Goal: Communication & Community: Share content

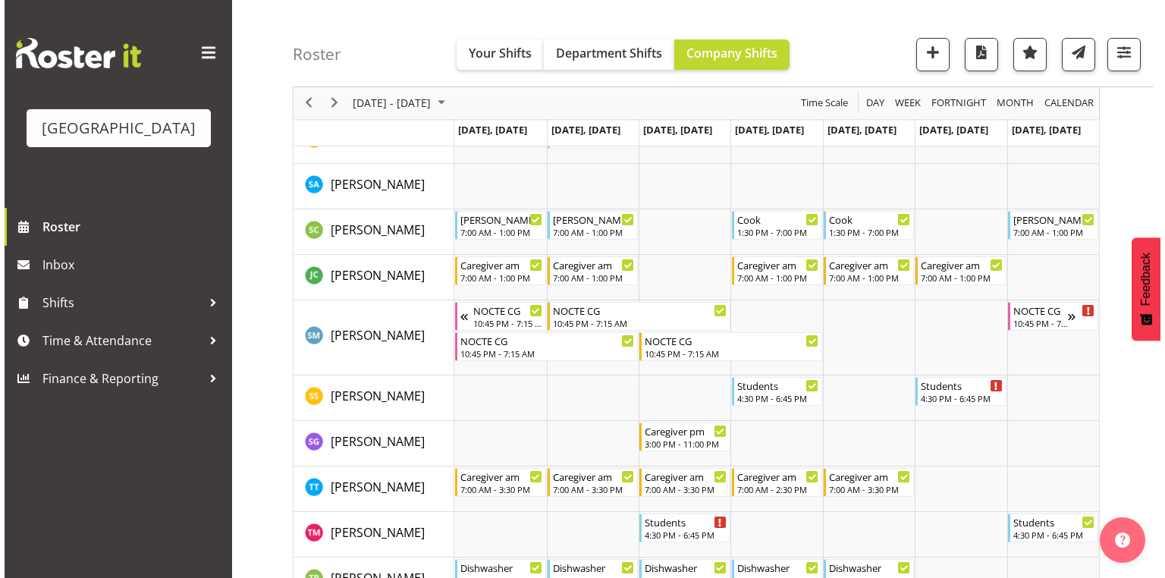
scroll to position [4853, 0]
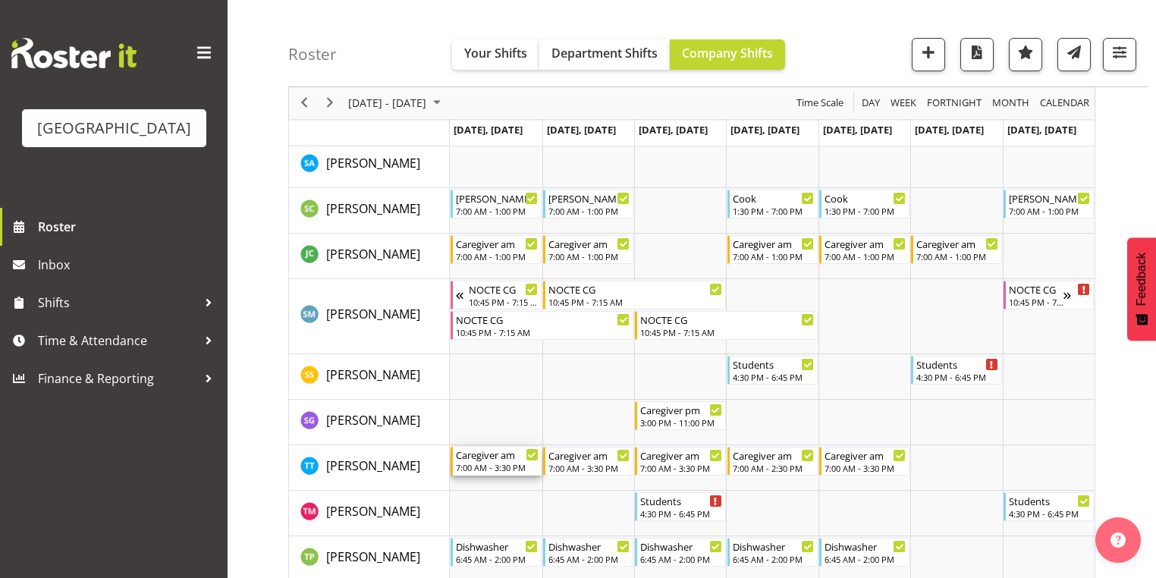
click at [485, 463] on div "7:00 AM - 3:30 PM" at bounding box center [497, 467] width 82 height 12
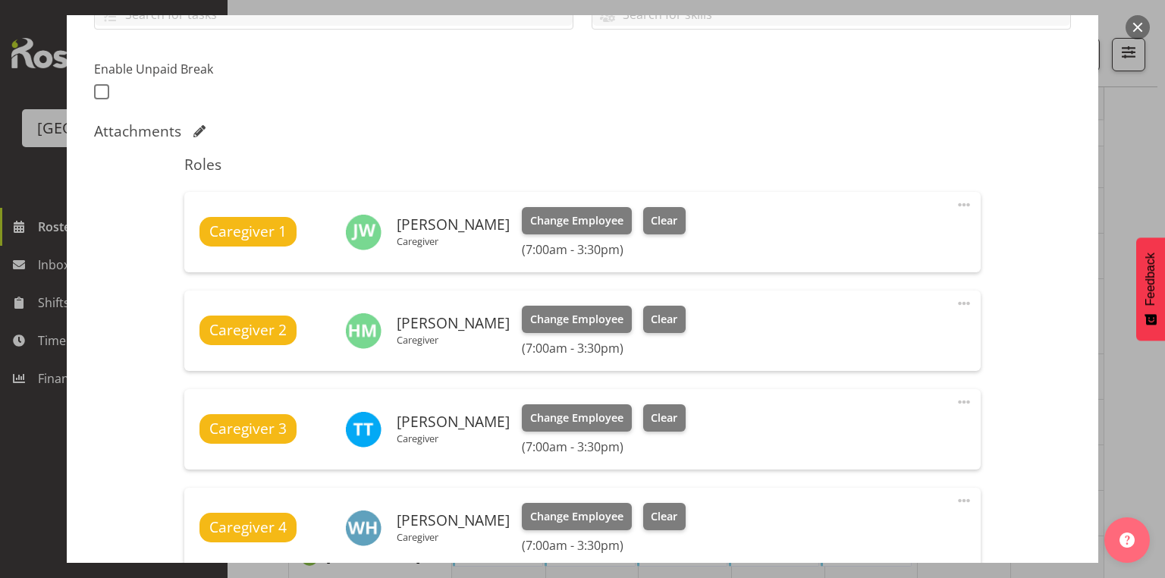
scroll to position [485, 0]
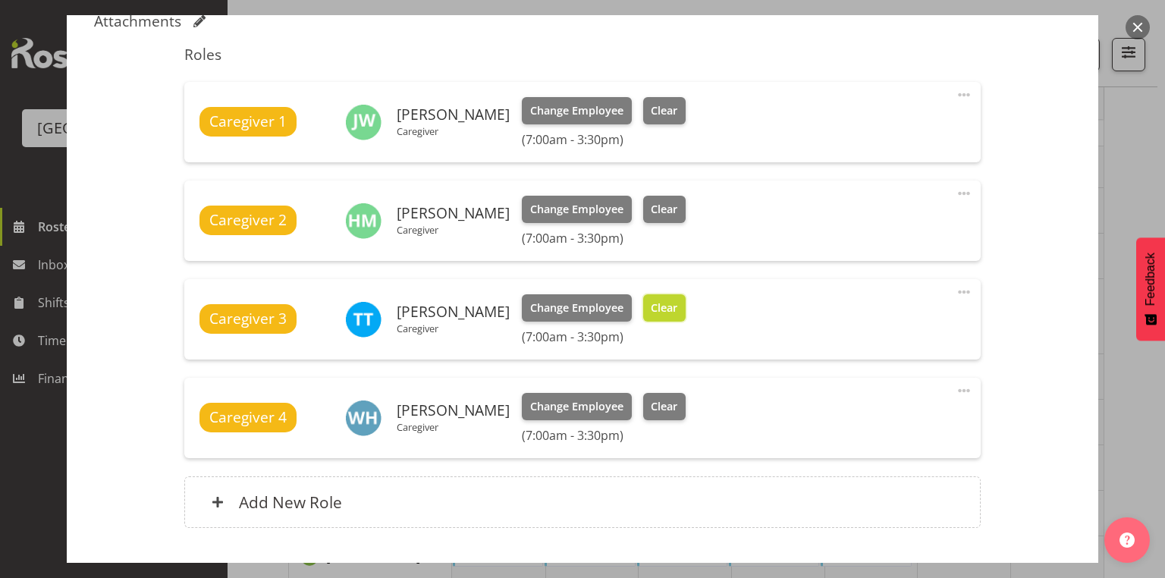
click at [651, 300] on span "Clear" at bounding box center [664, 308] width 27 height 17
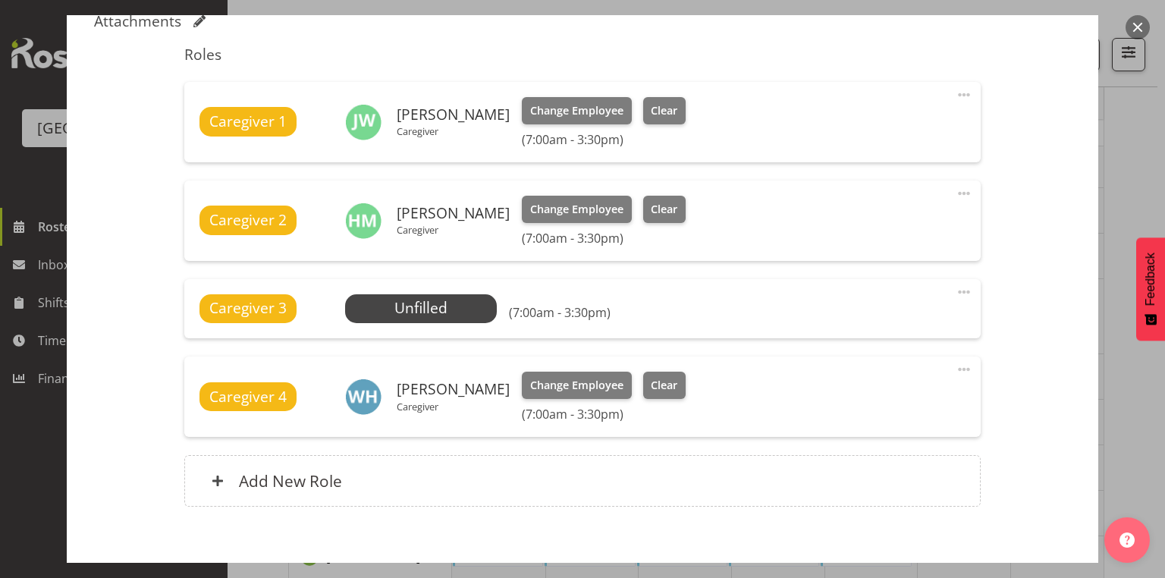
scroll to position [563, 0]
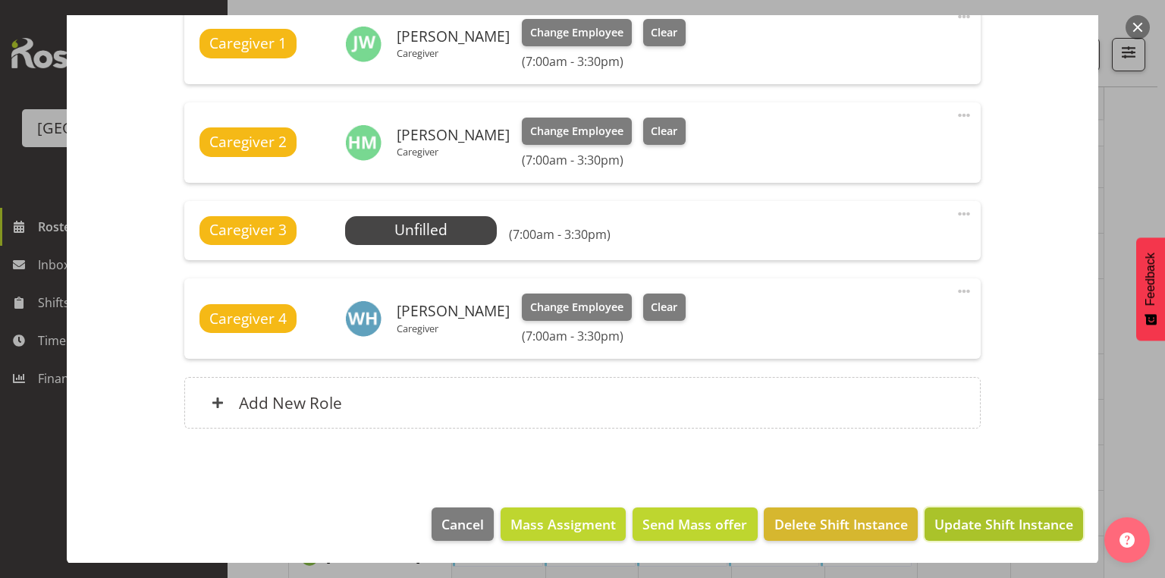
click at [974, 516] on span "Update Shift Instance" at bounding box center [1003, 524] width 139 height 20
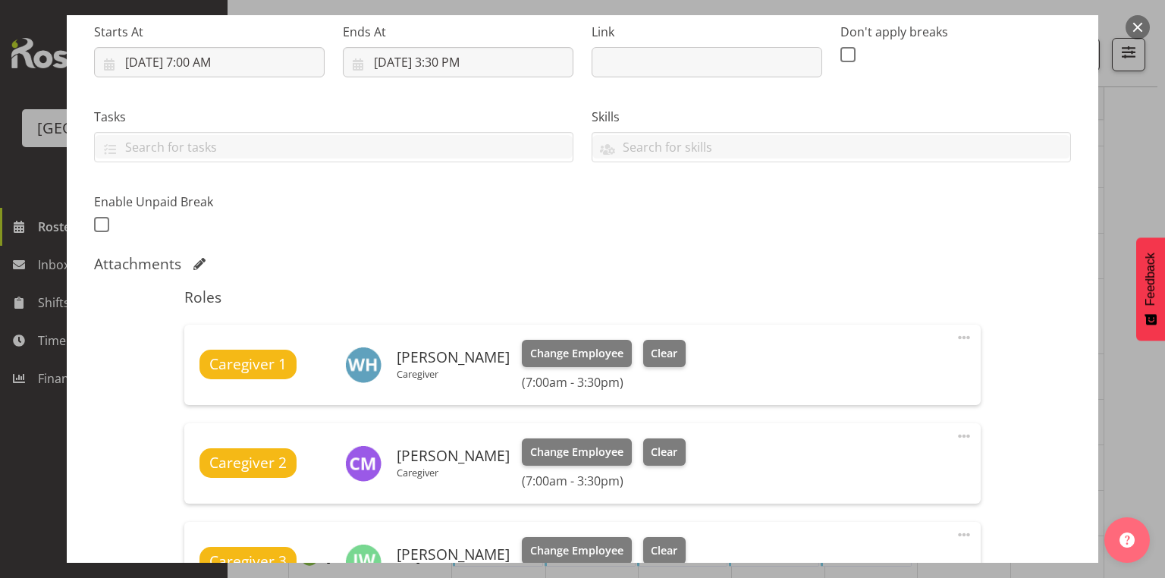
scroll to position [485, 0]
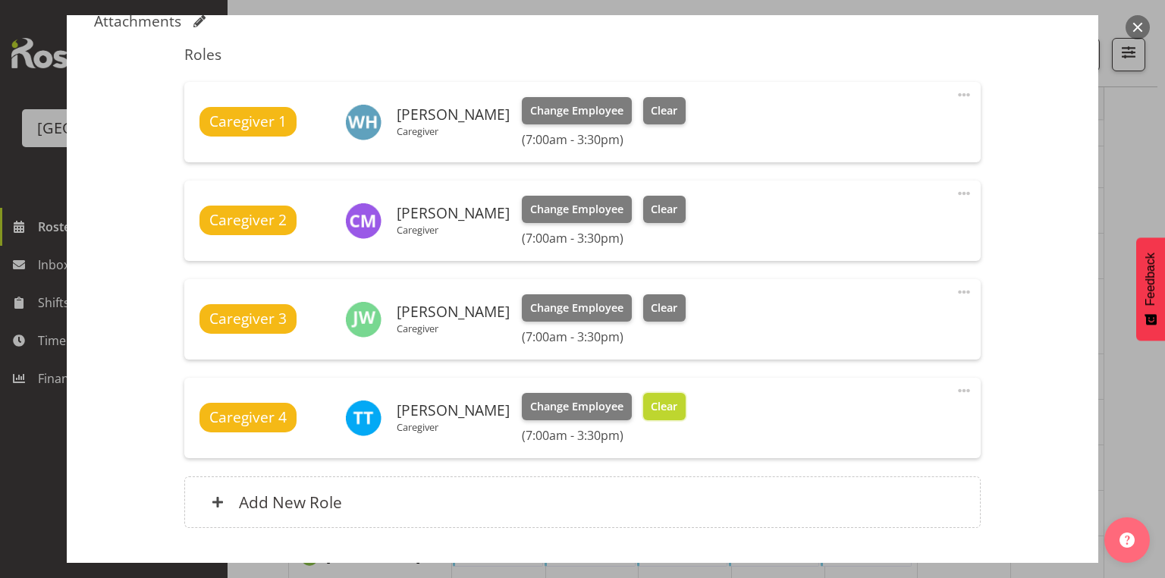
click at [651, 398] on span "Clear" at bounding box center [664, 406] width 27 height 17
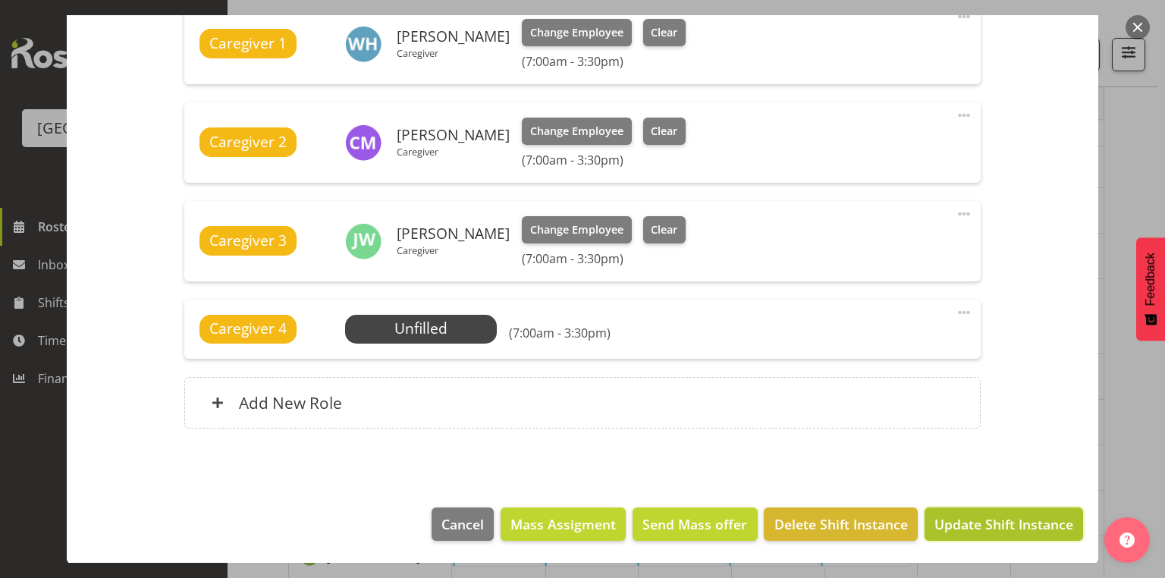
click at [980, 519] on span "Update Shift Instance" at bounding box center [1003, 524] width 139 height 20
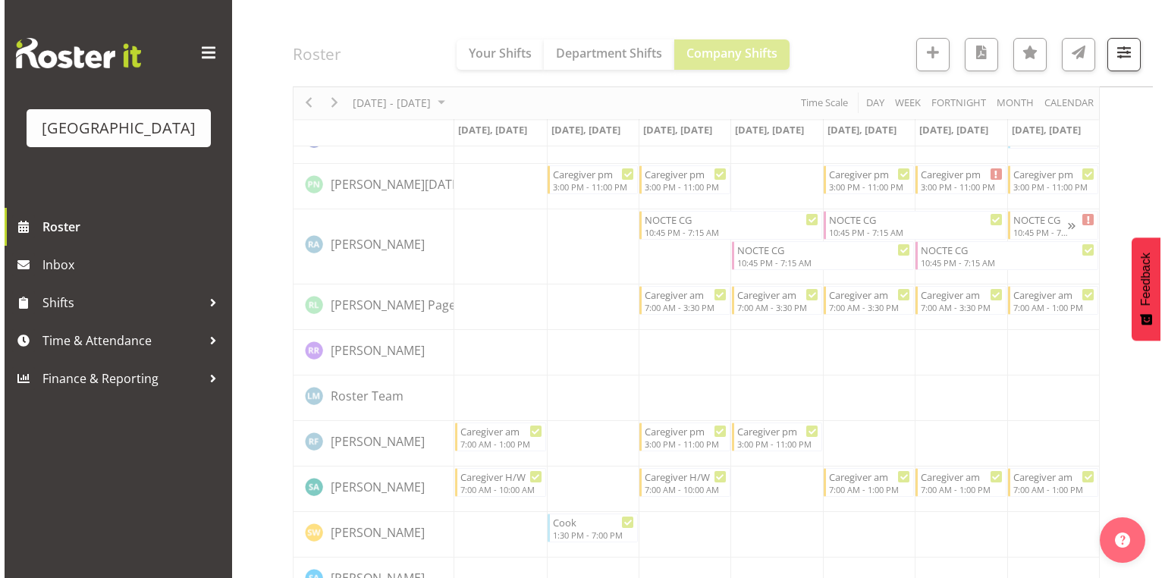
scroll to position [4853, 0]
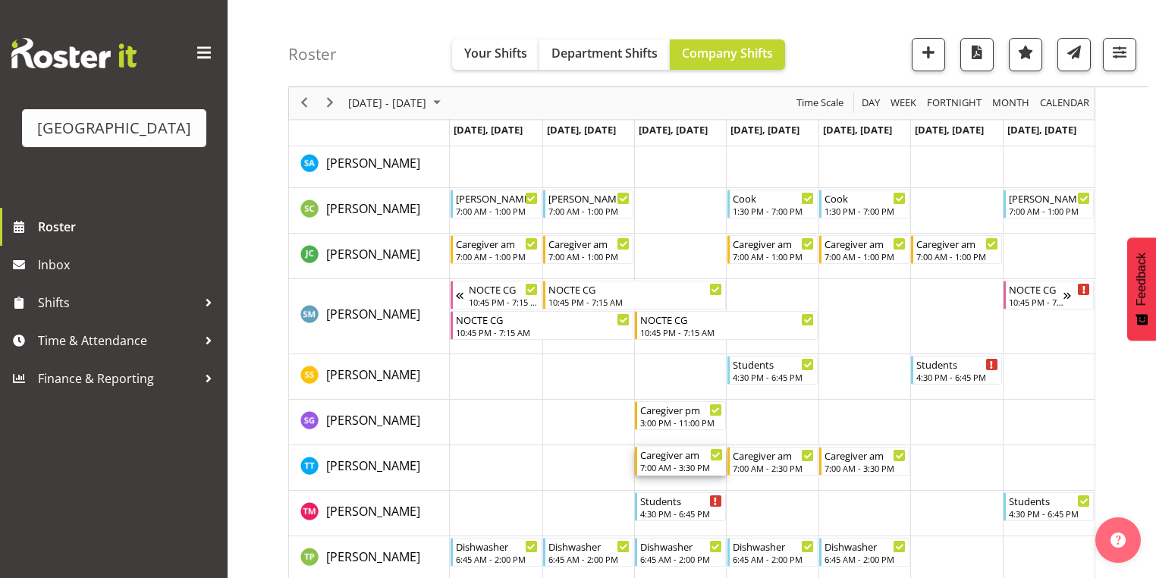
click at [679, 461] on div "Caregiver am" at bounding box center [681, 454] width 82 height 15
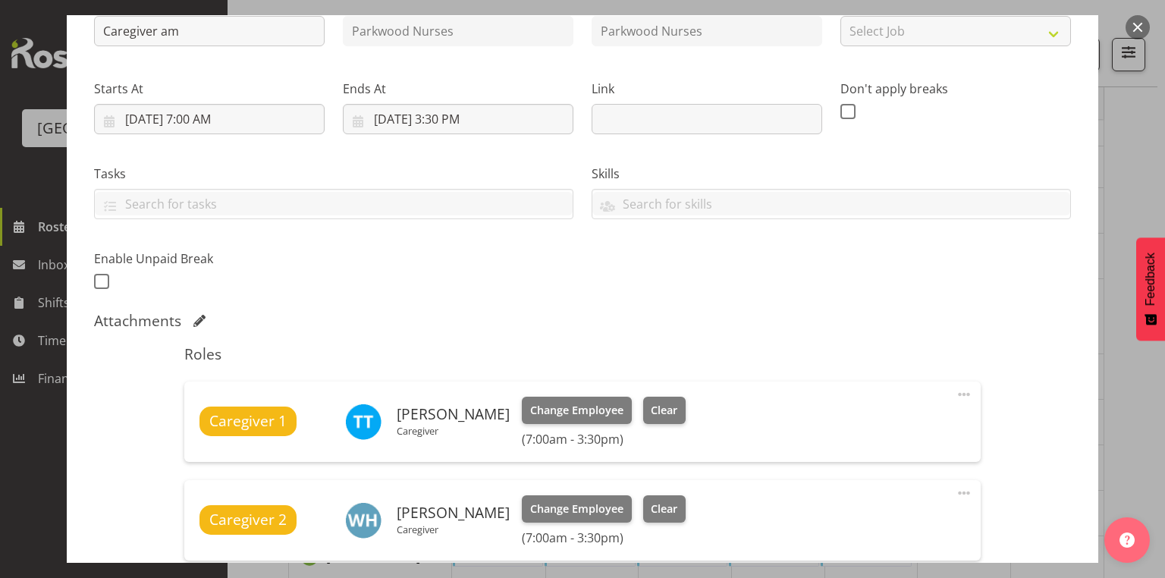
scroll to position [243, 0]
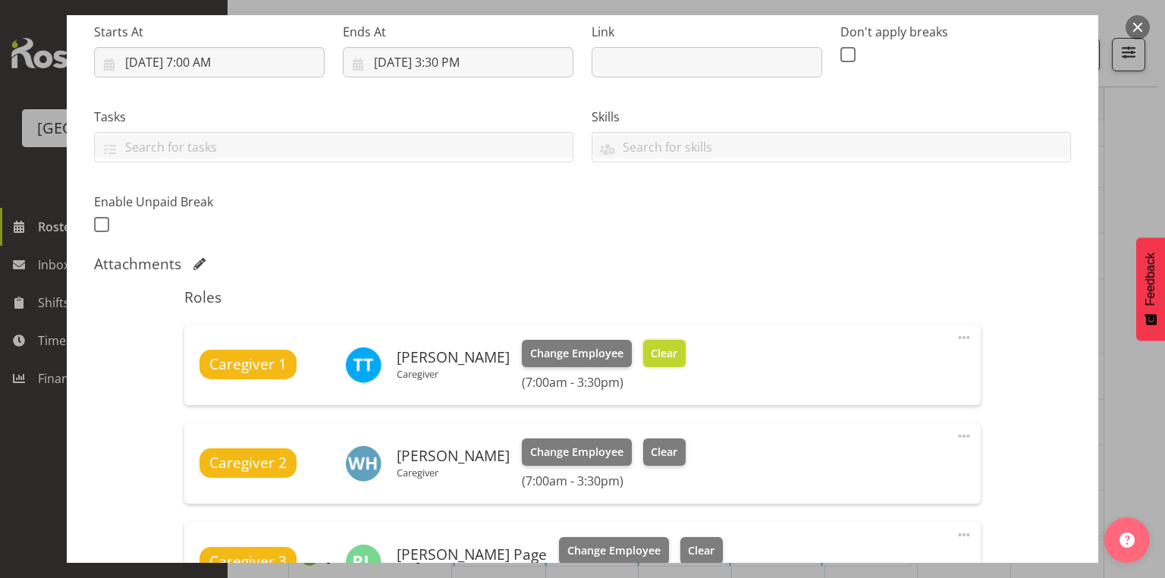
click at [651, 349] on span "Clear" at bounding box center [664, 353] width 27 height 17
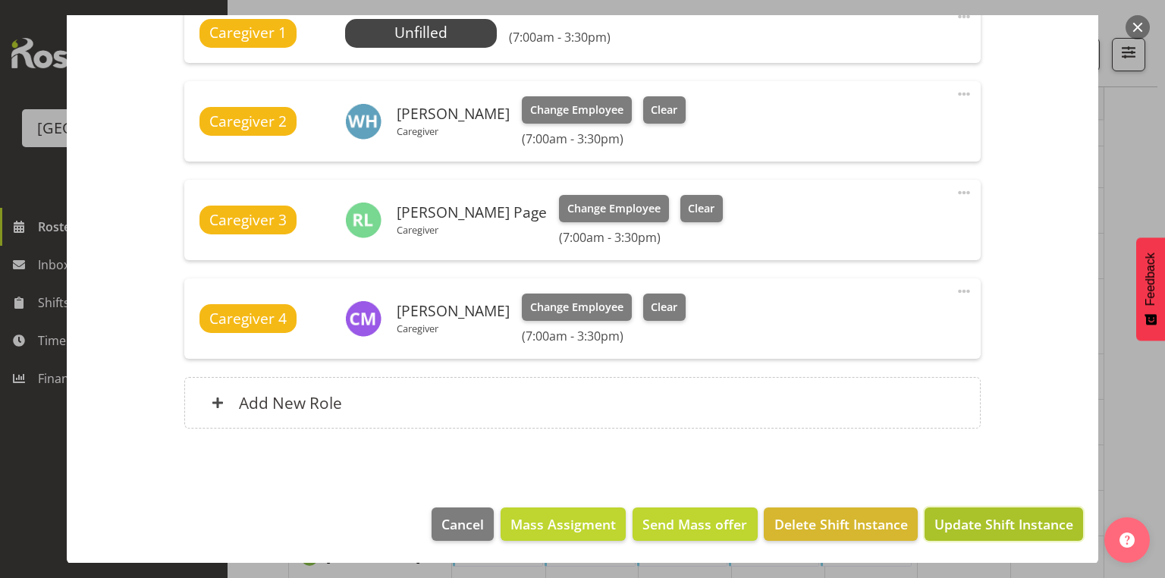
click at [991, 524] on span "Update Shift Instance" at bounding box center [1003, 524] width 139 height 20
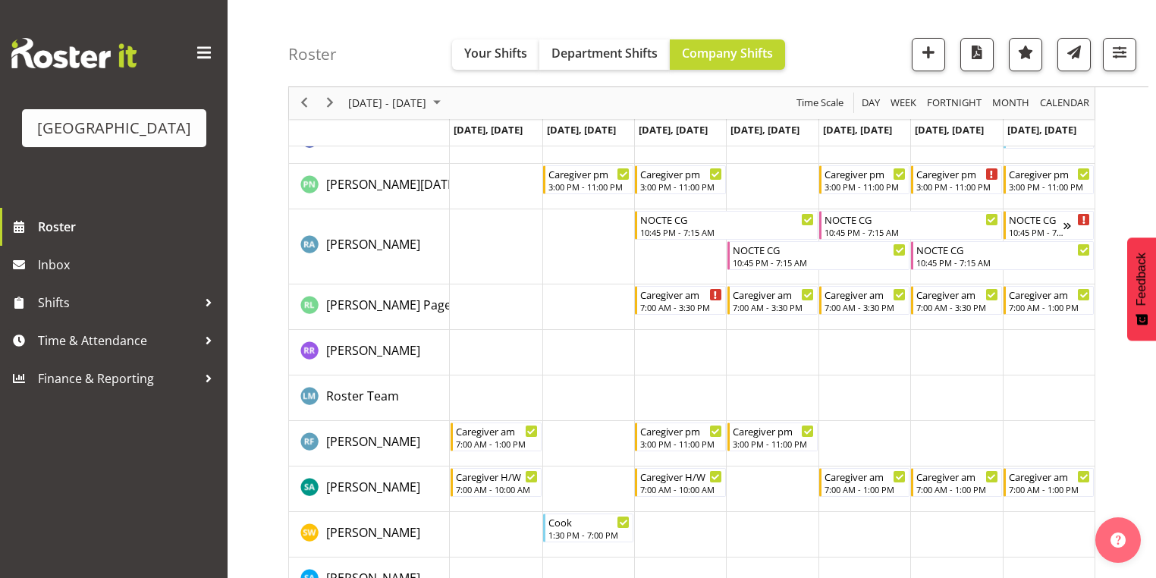
scroll to position [4853, 0]
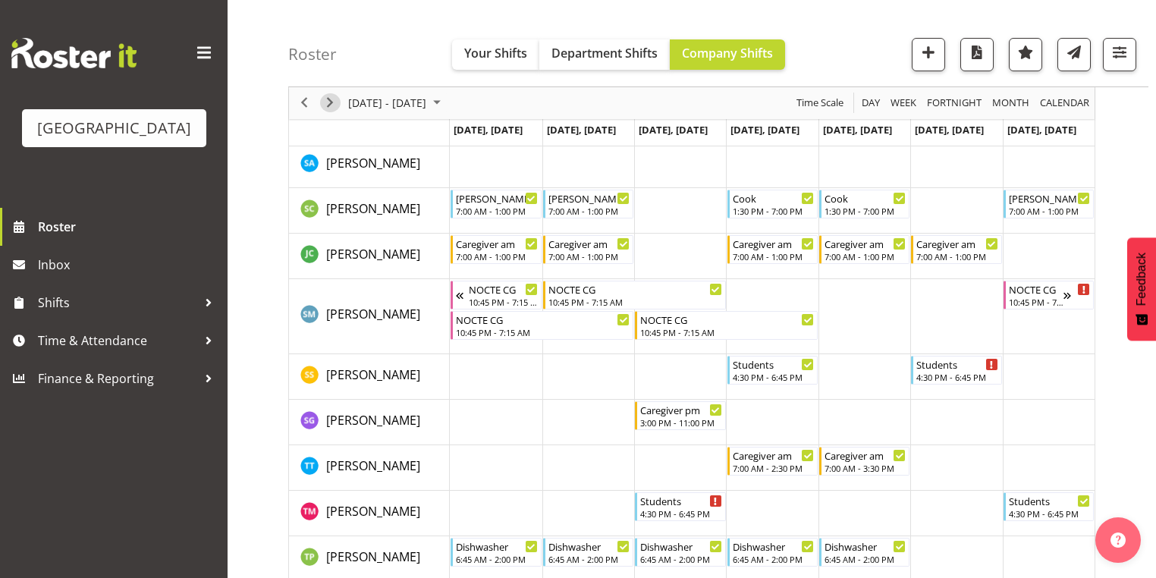
click at [325, 100] on span "Next" at bounding box center [330, 103] width 18 height 19
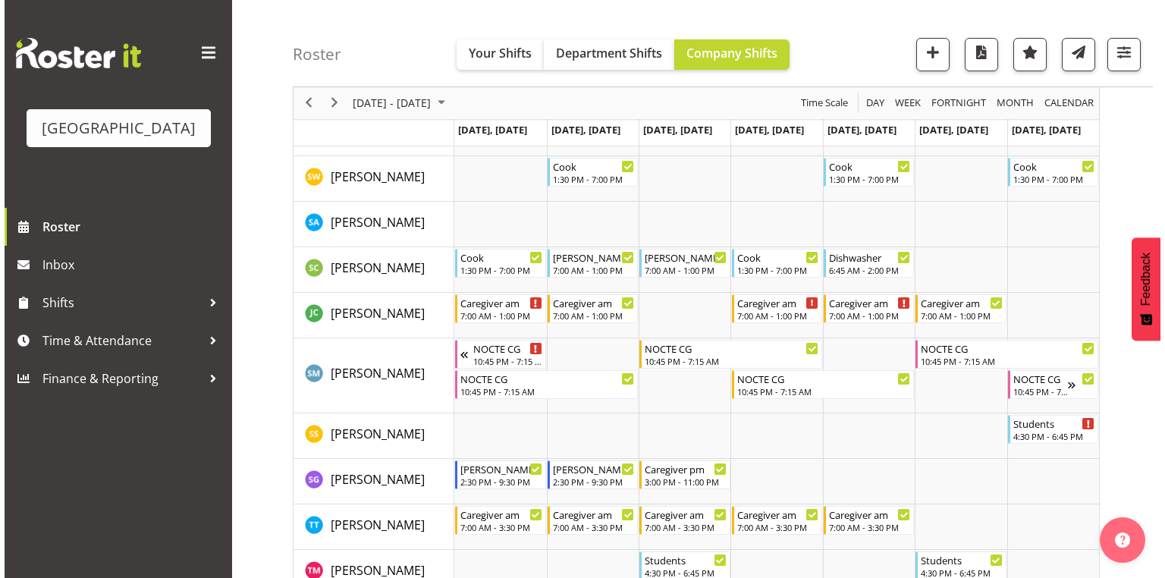
scroll to position [5096, 0]
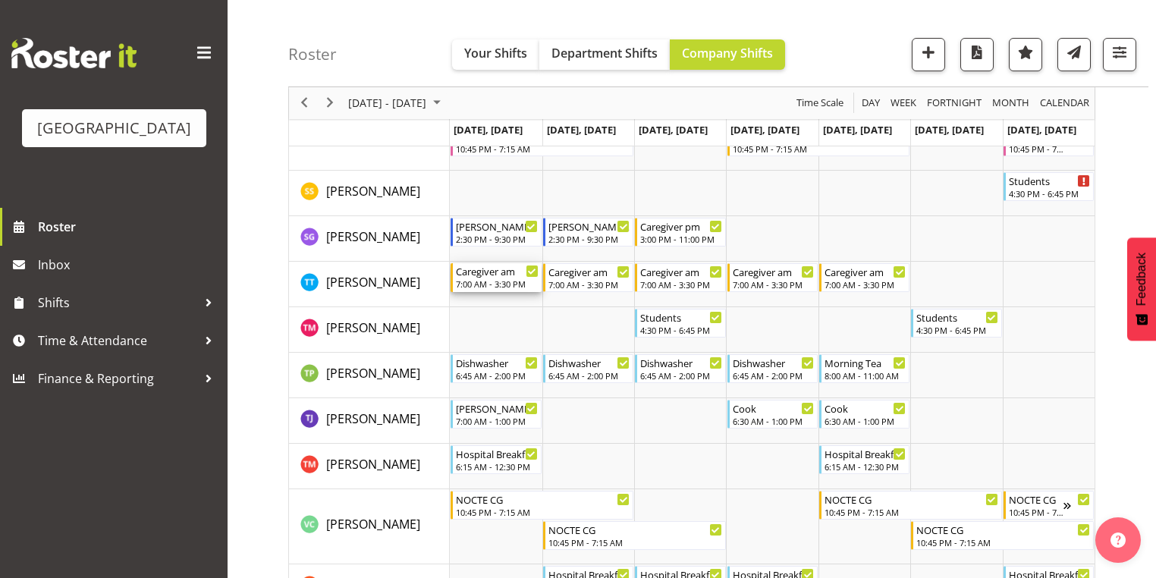
click at [491, 276] on div "Caregiver am" at bounding box center [497, 270] width 82 height 15
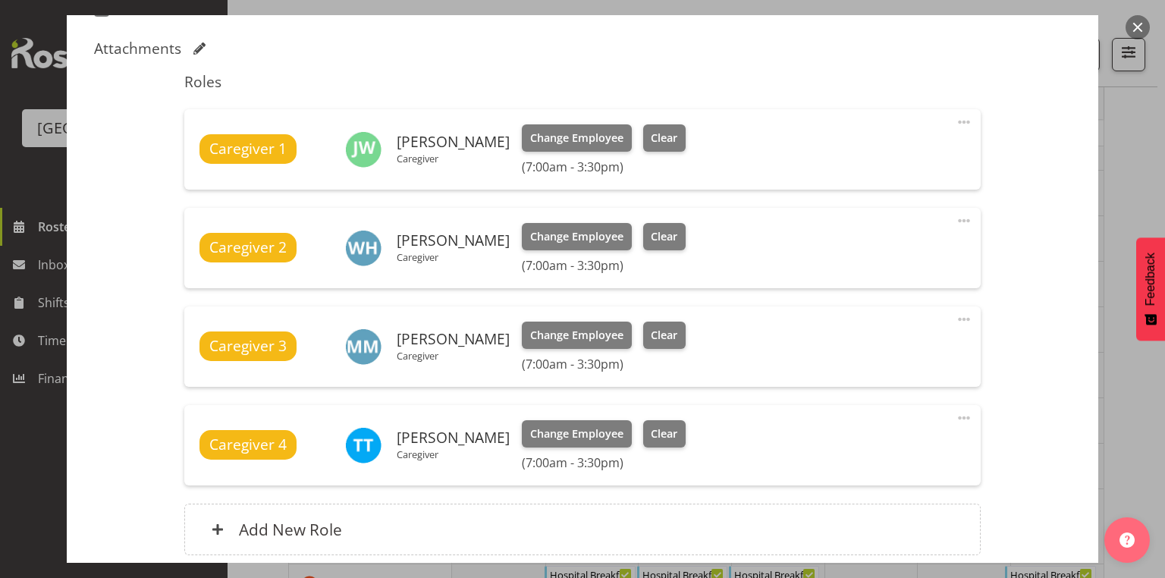
scroll to position [546, 0]
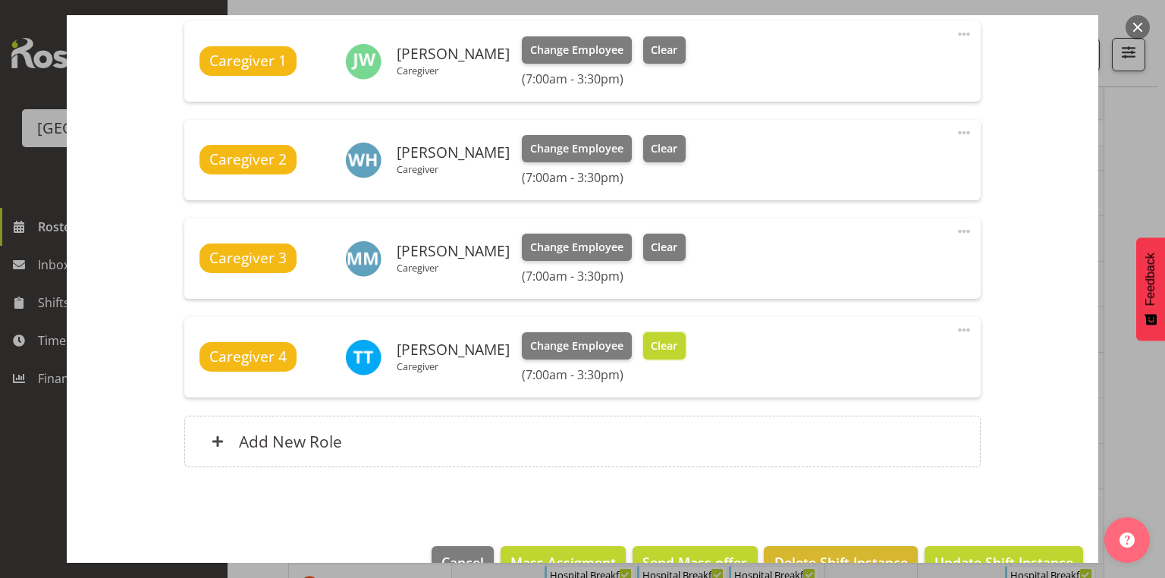
click at [658, 345] on span "Clear" at bounding box center [664, 345] width 27 height 17
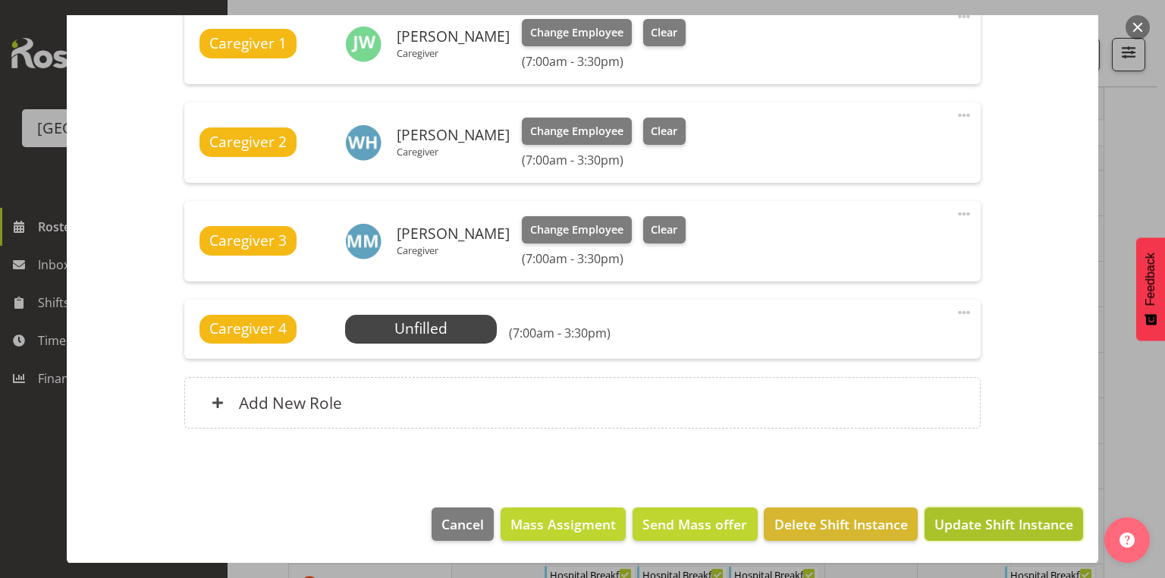
click at [978, 518] on span "Update Shift Instance" at bounding box center [1003, 524] width 139 height 20
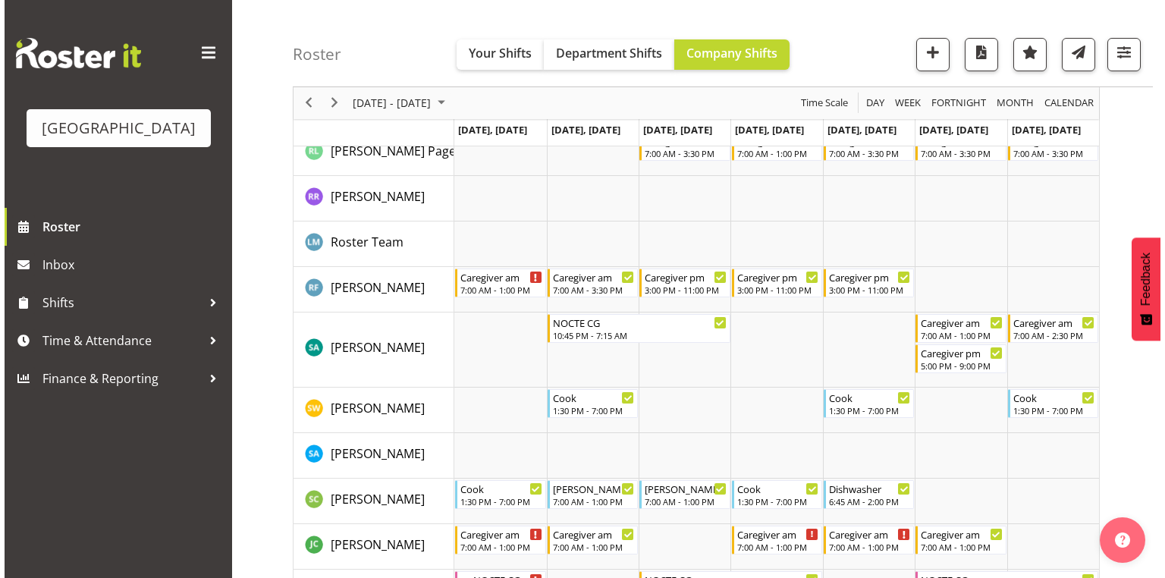
scroll to position [5096, 0]
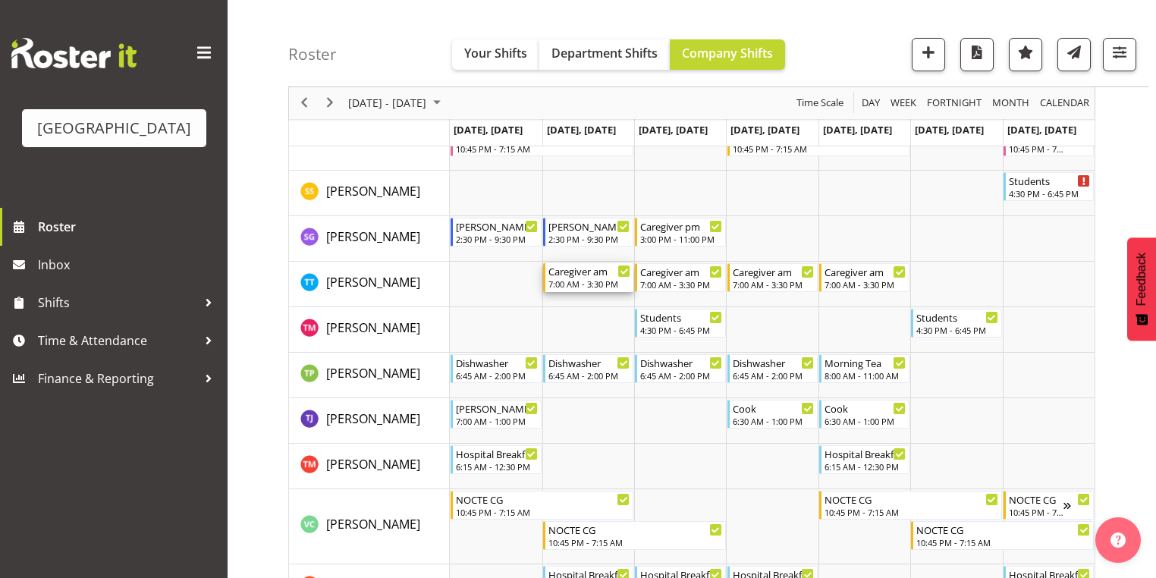
click at [576, 279] on div "7:00 AM - 3:30 PM" at bounding box center [589, 284] width 82 height 12
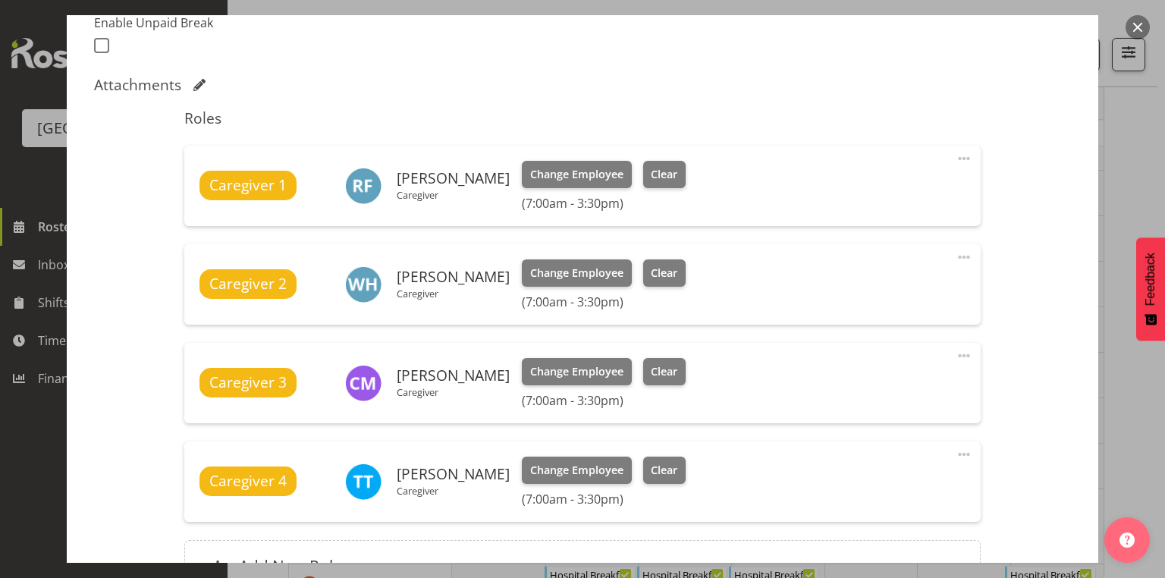
scroll to position [546, 0]
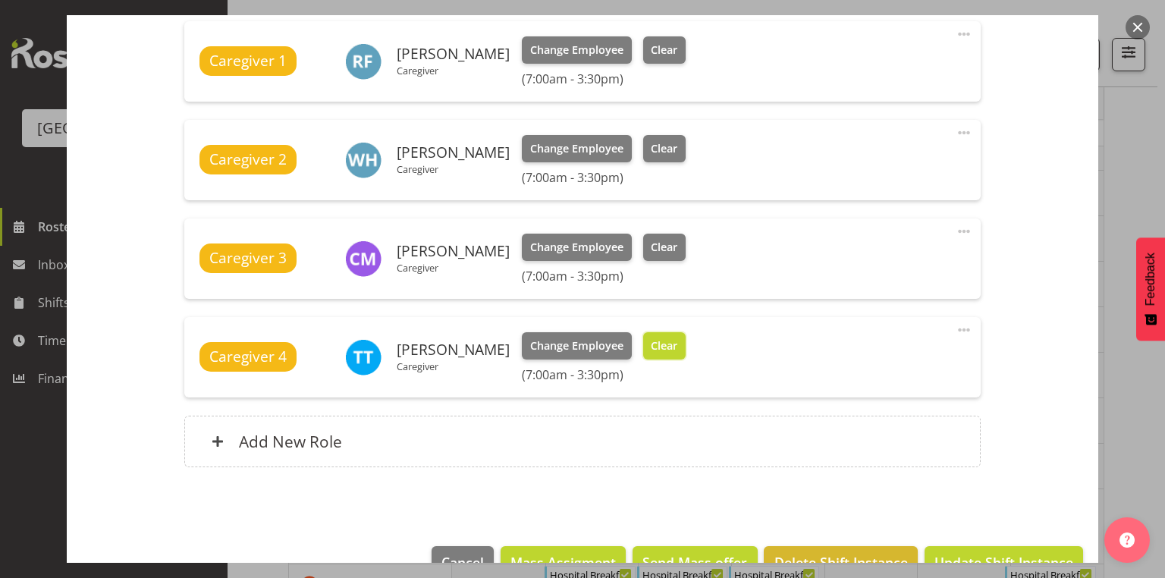
click at [653, 340] on span "Clear" at bounding box center [664, 345] width 27 height 17
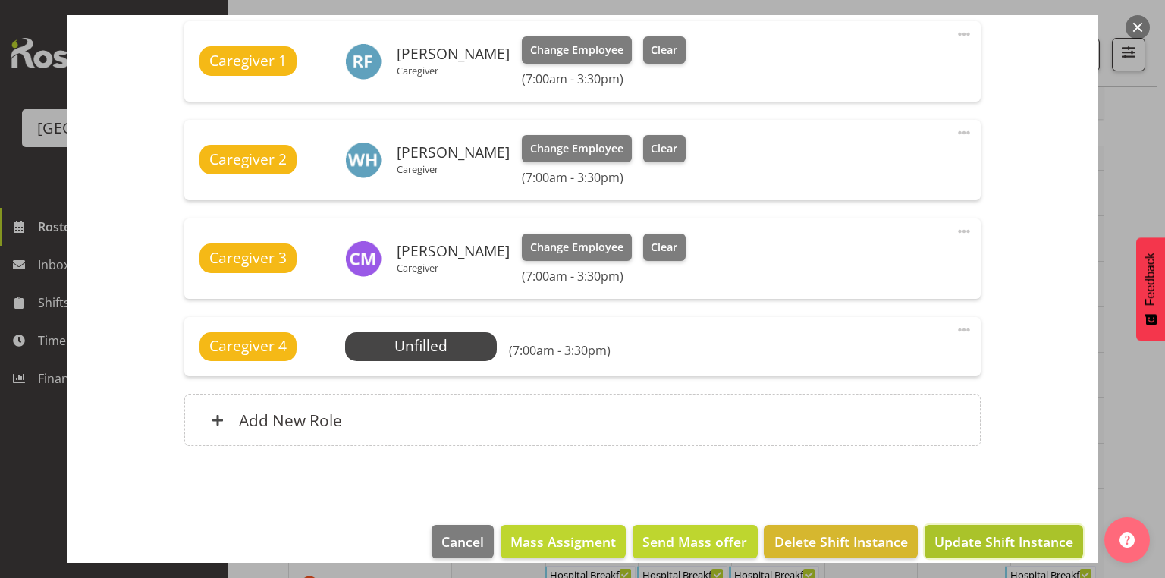
click at [990, 537] on span "Update Shift Instance" at bounding box center [1003, 542] width 139 height 20
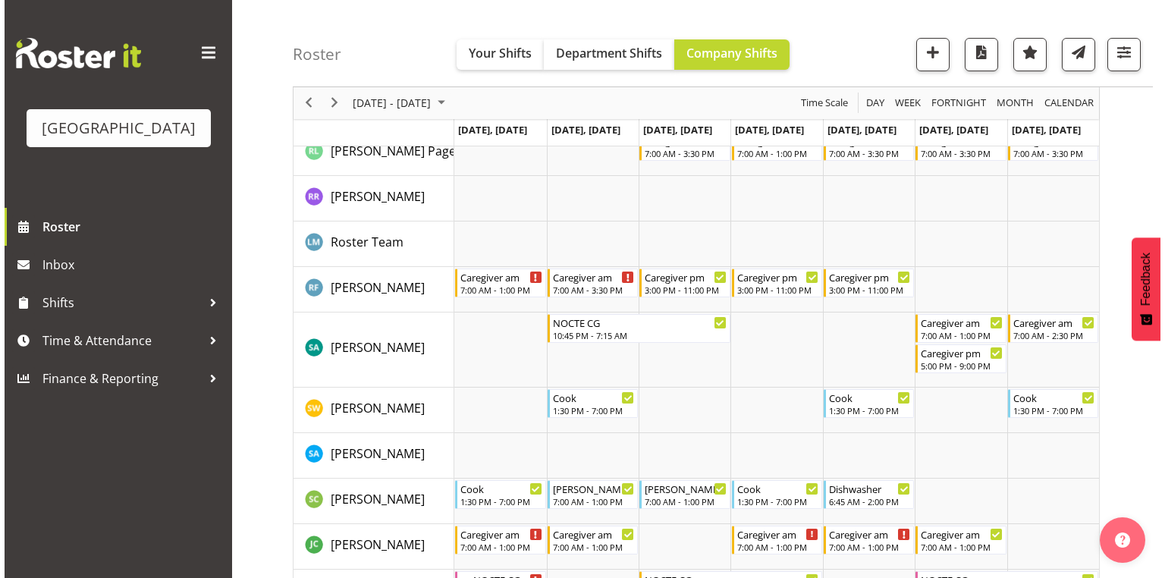
scroll to position [5096, 0]
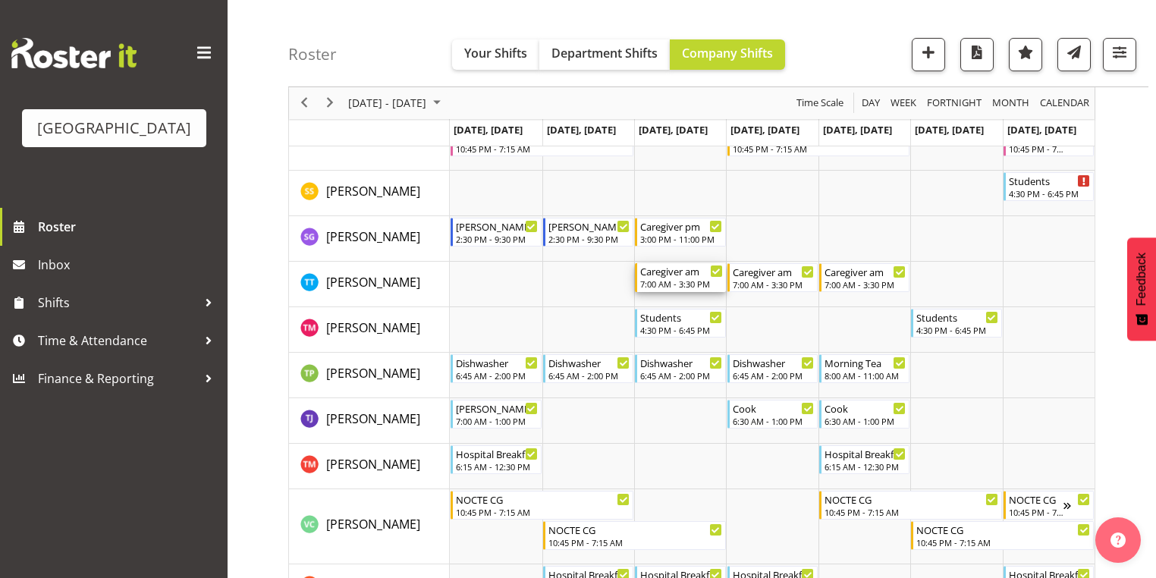
click at [670, 276] on div "Caregiver am" at bounding box center [681, 270] width 82 height 15
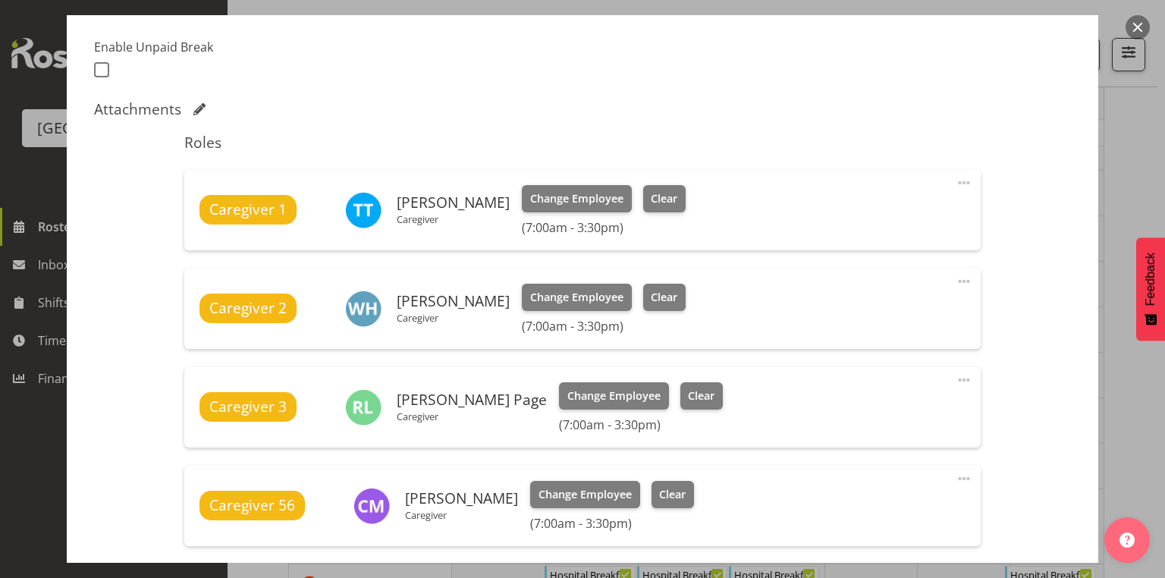
scroll to position [485, 0]
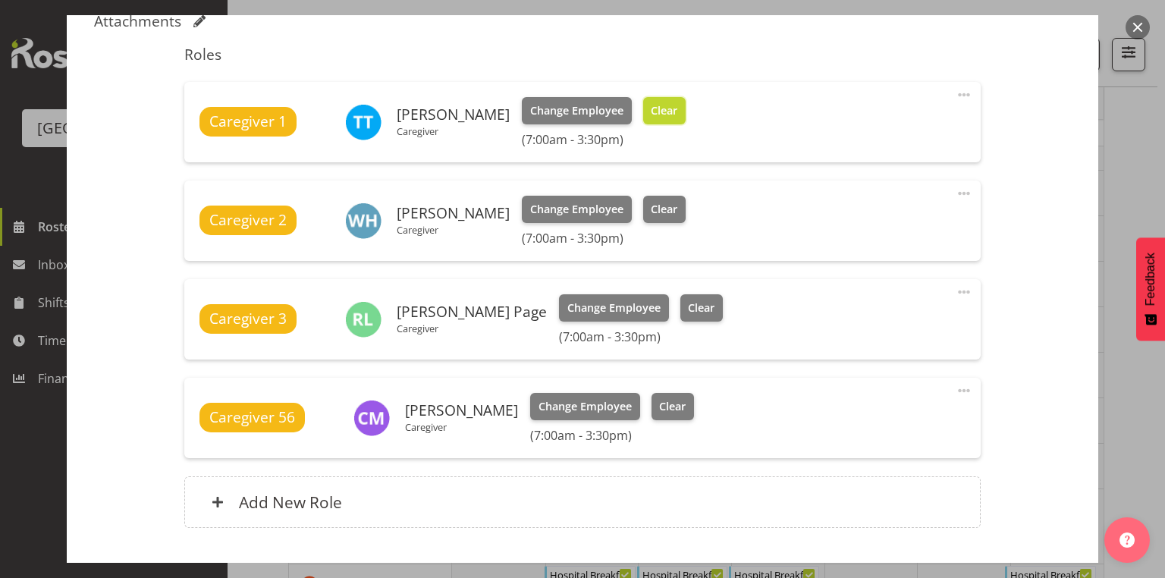
click at [651, 104] on span "Clear" at bounding box center [664, 110] width 27 height 17
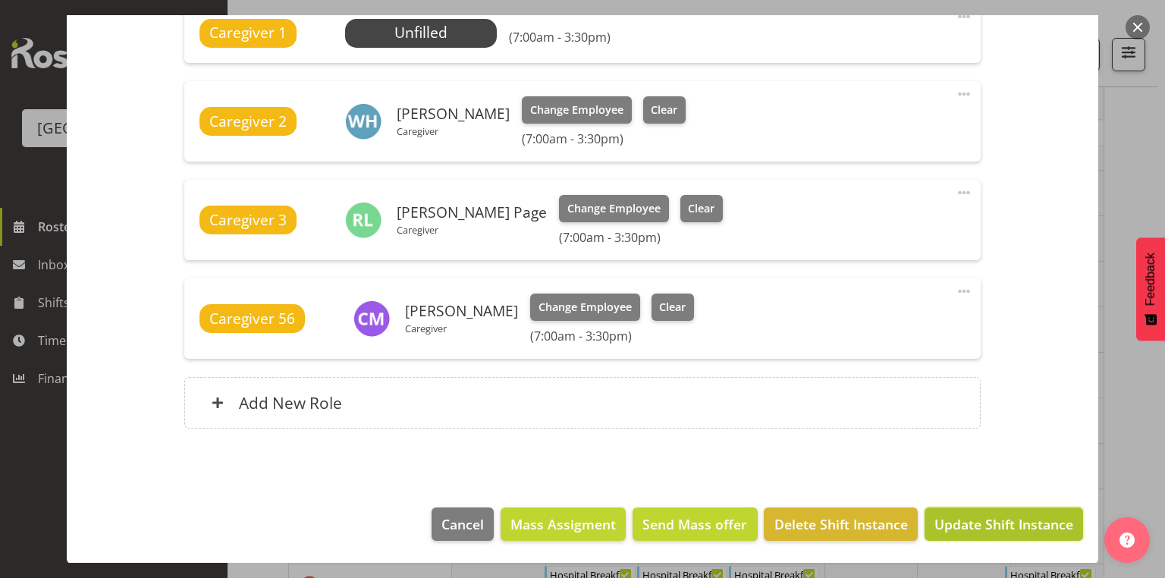
click at [994, 517] on span "Update Shift Instance" at bounding box center [1003, 524] width 139 height 20
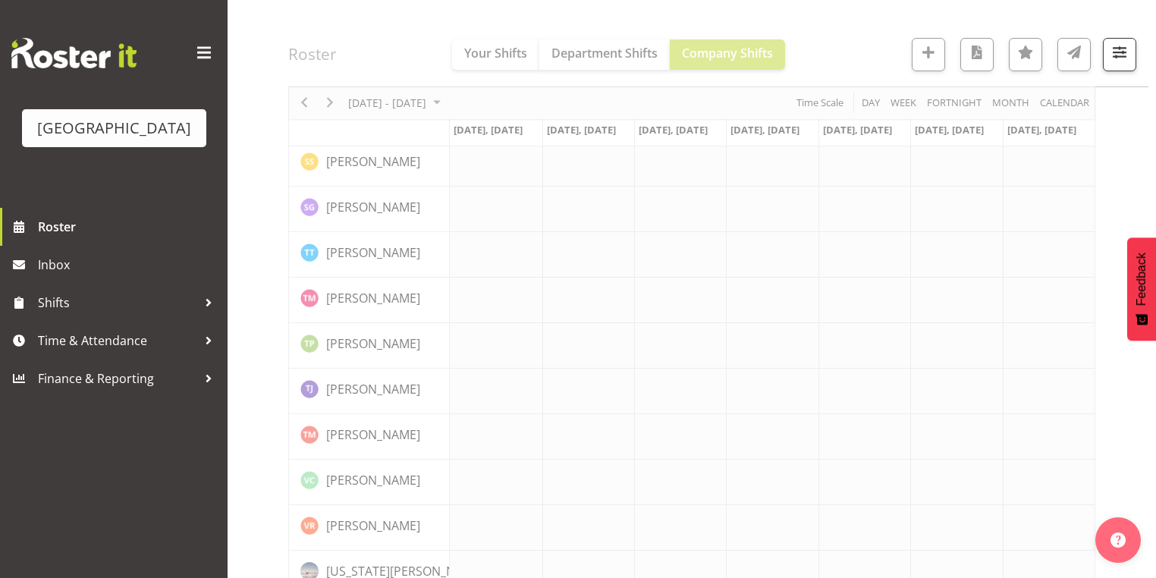
scroll to position [5096, 0]
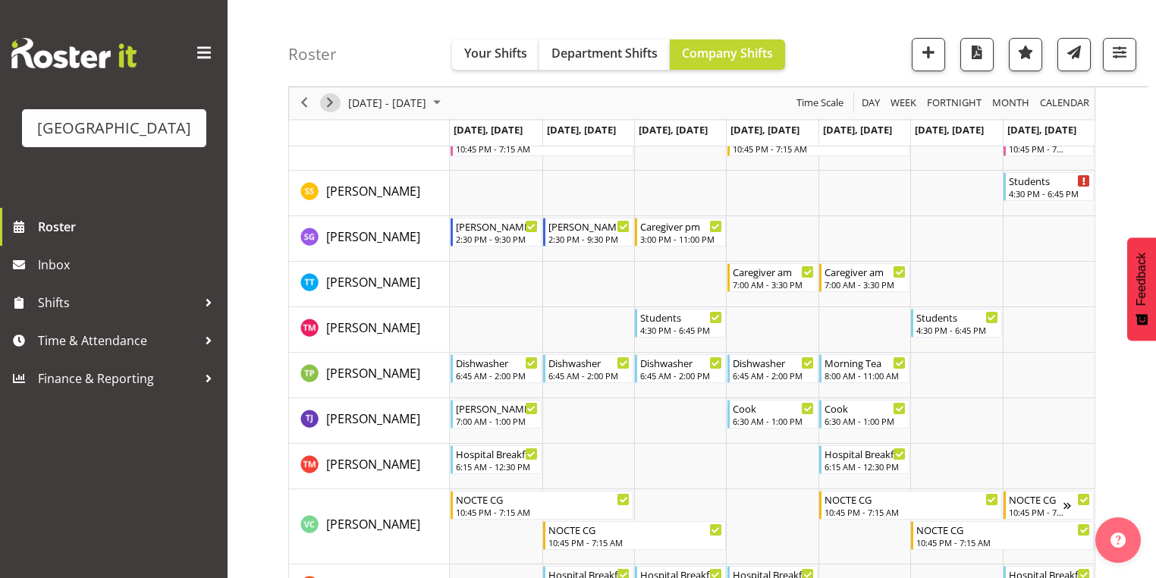
click at [333, 96] on span "Next" at bounding box center [330, 103] width 18 height 19
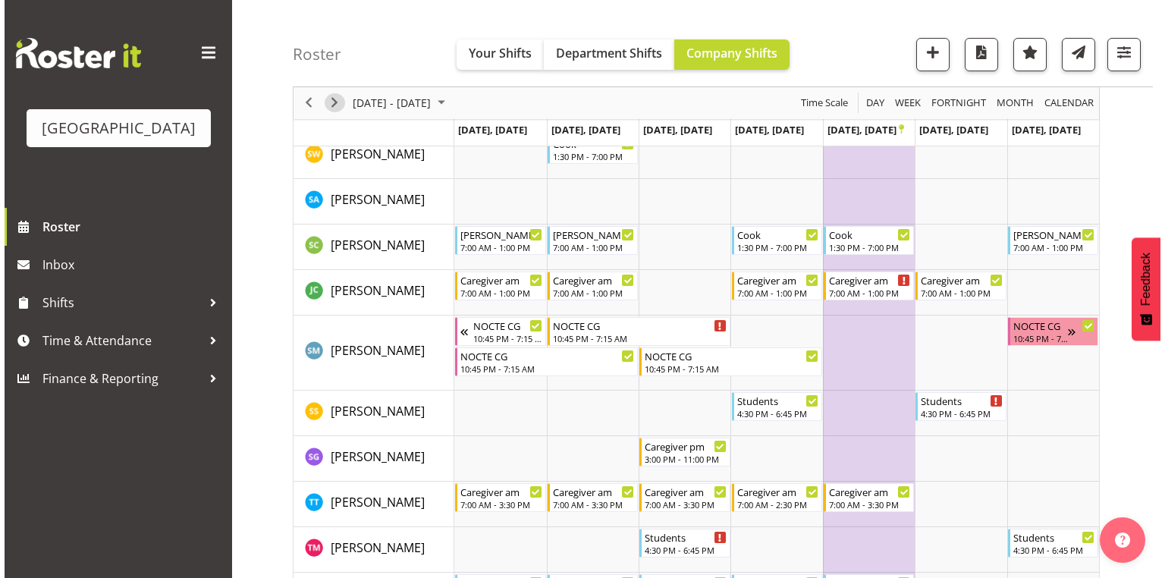
scroll to position [5096, 0]
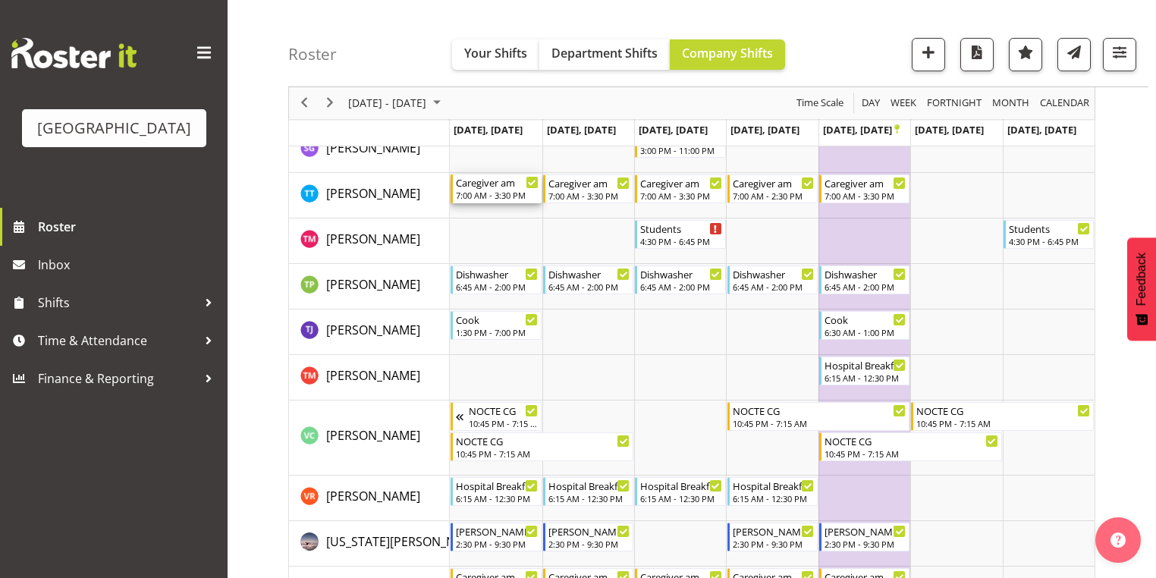
click at [492, 190] on div "7:00 AM - 3:30 PM" at bounding box center [497, 195] width 82 height 12
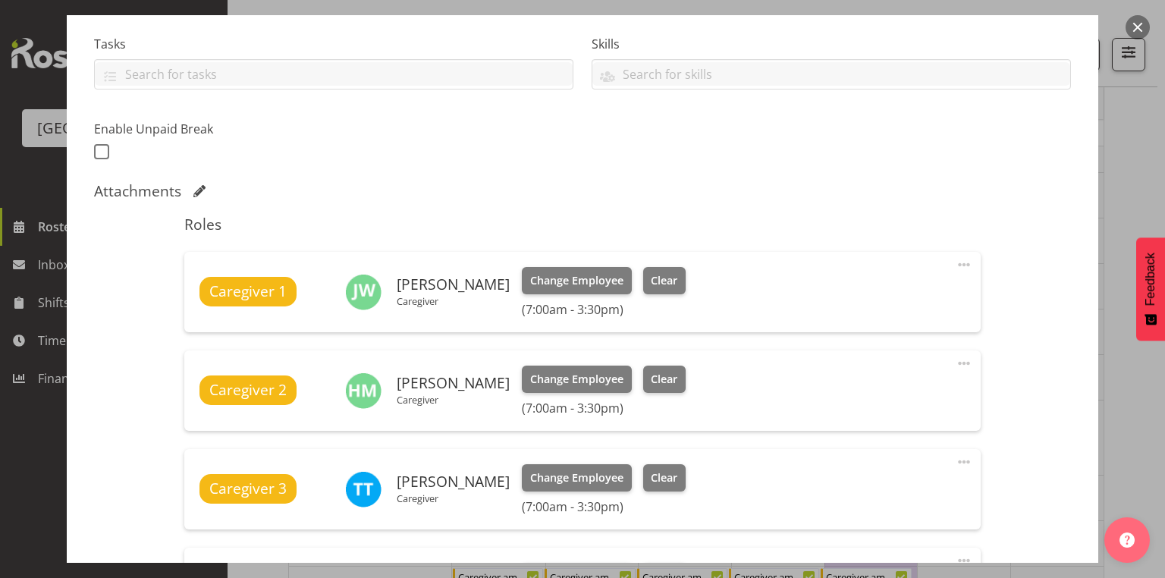
scroll to position [425, 0]
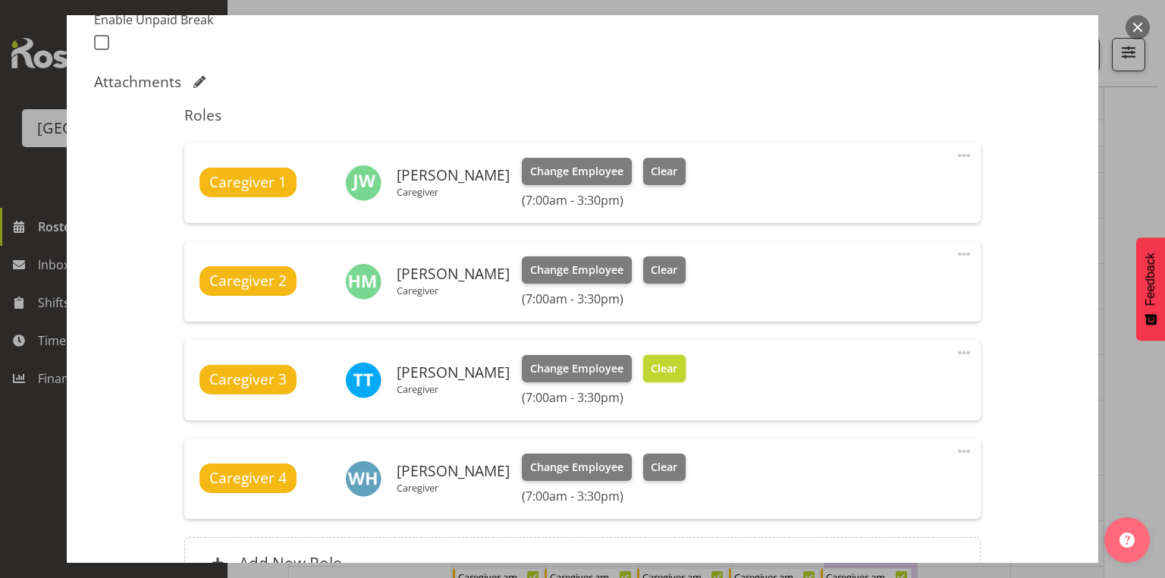
click at [659, 372] on span "Clear" at bounding box center [664, 368] width 27 height 17
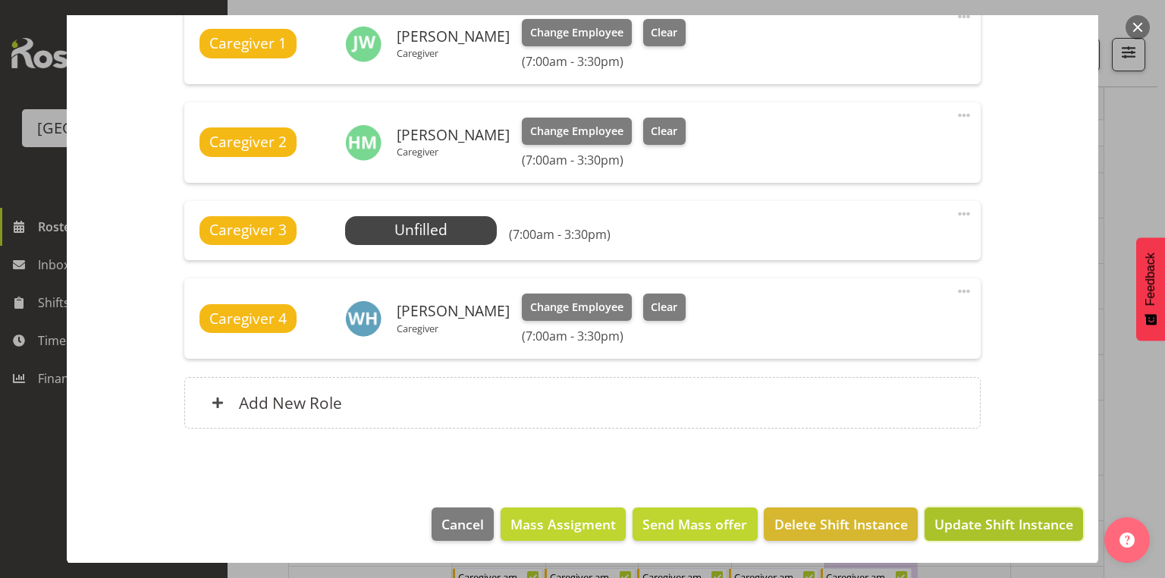
click at [974, 520] on span "Update Shift Instance" at bounding box center [1003, 524] width 139 height 20
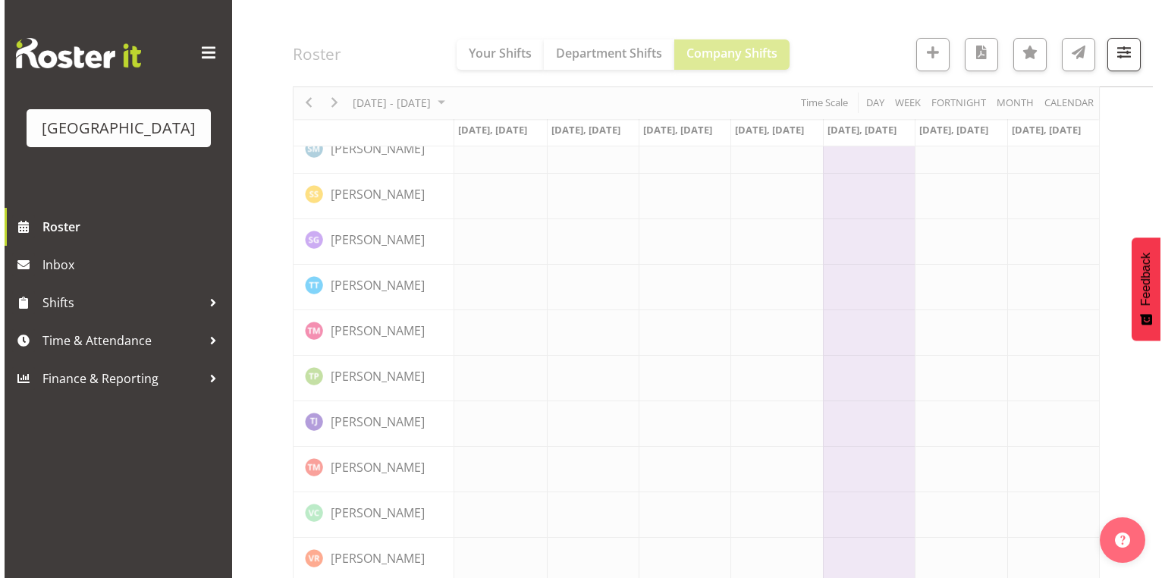
scroll to position [4974, 0]
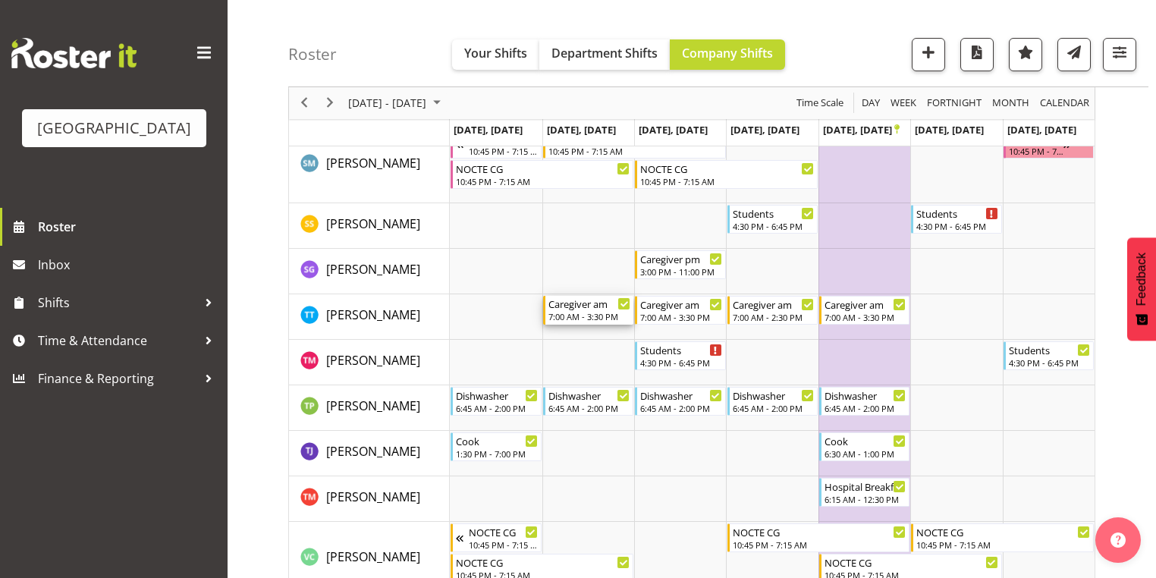
click at [585, 313] on div "7:00 AM - 3:30 PM" at bounding box center [589, 316] width 82 height 12
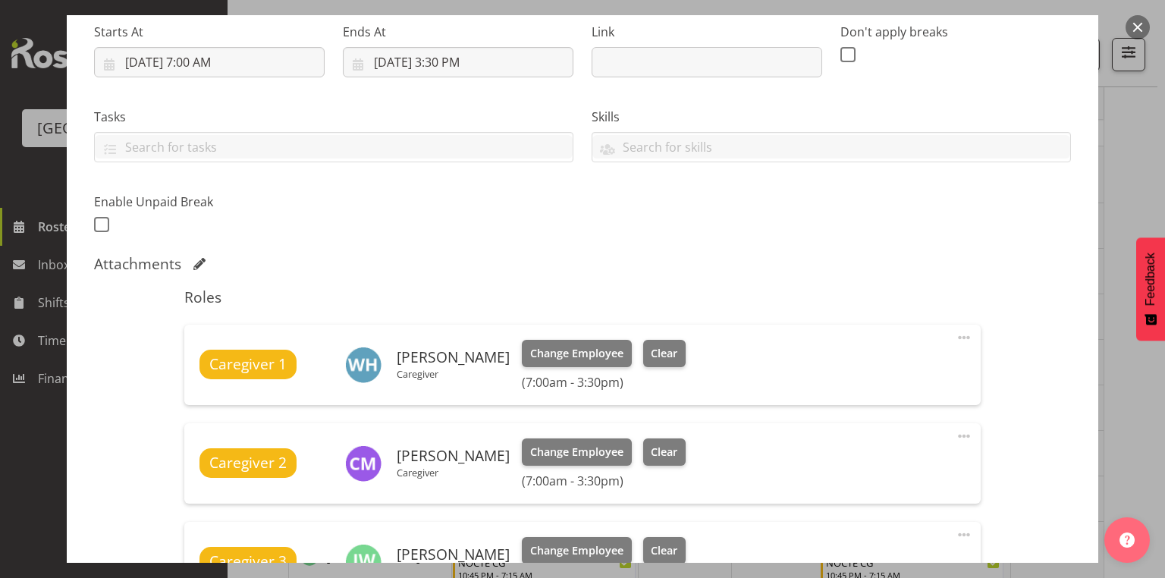
scroll to position [485, 0]
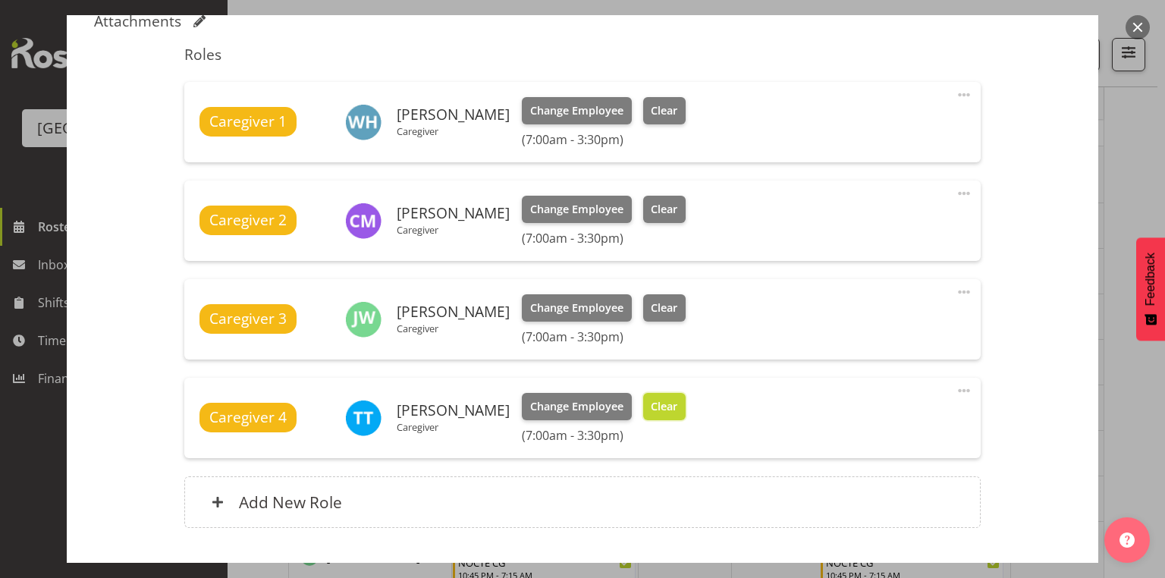
click at [652, 406] on span "Clear" at bounding box center [664, 406] width 27 height 17
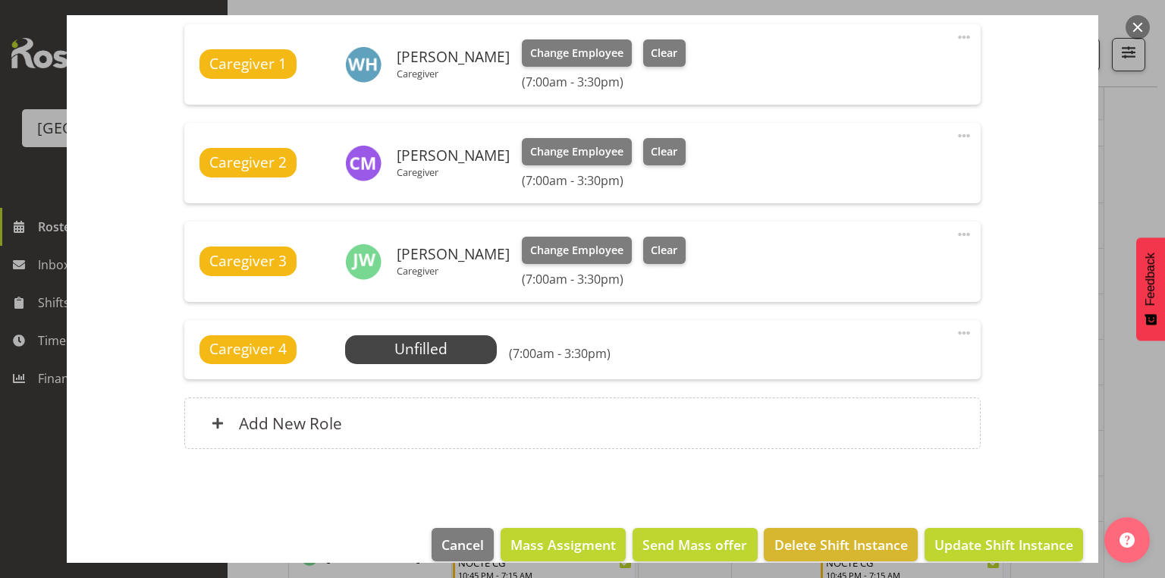
scroll to position [563, 0]
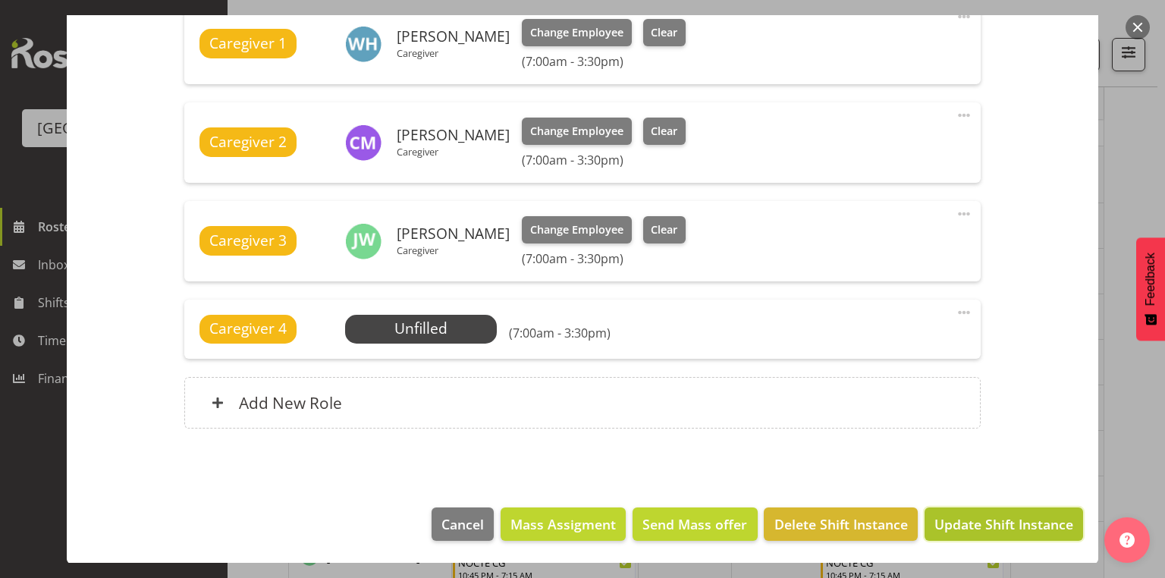
click at [981, 519] on span "Update Shift Instance" at bounding box center [1003, 524] width 139 height 20
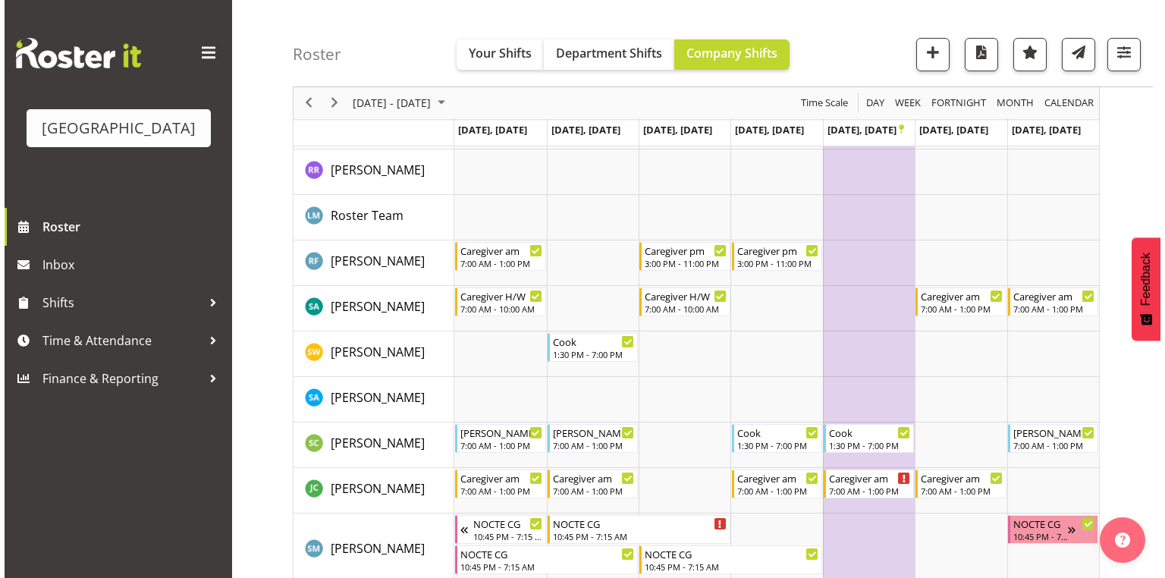
scroll to position [4974, 0]
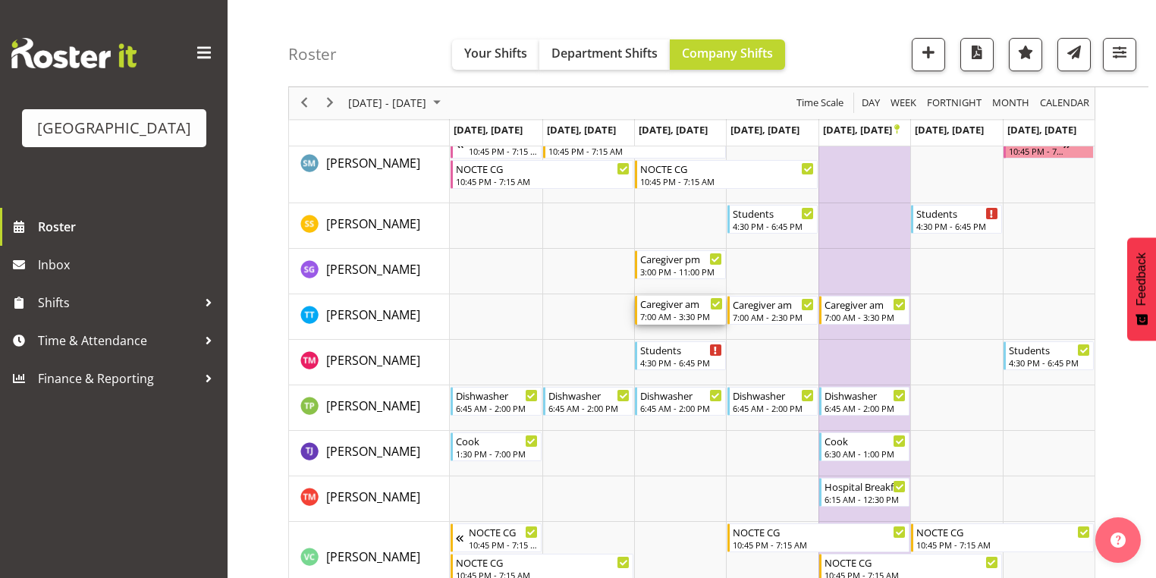
click at [676, 306] on div "Caregiver am" at bounding box center [681, 303] width 82 height 15
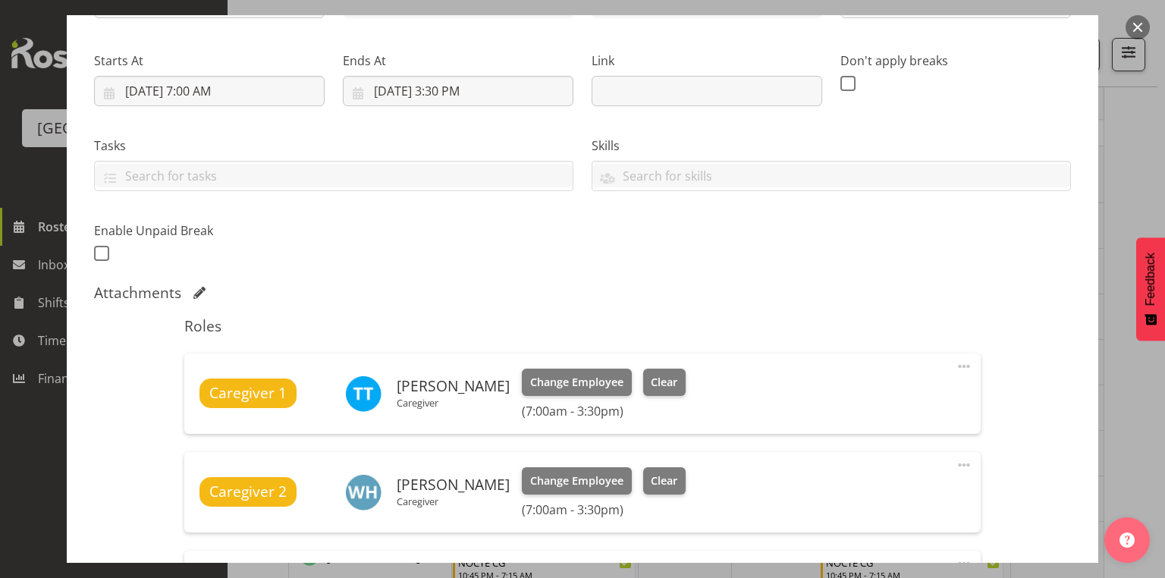
scroll to position [303, 0]
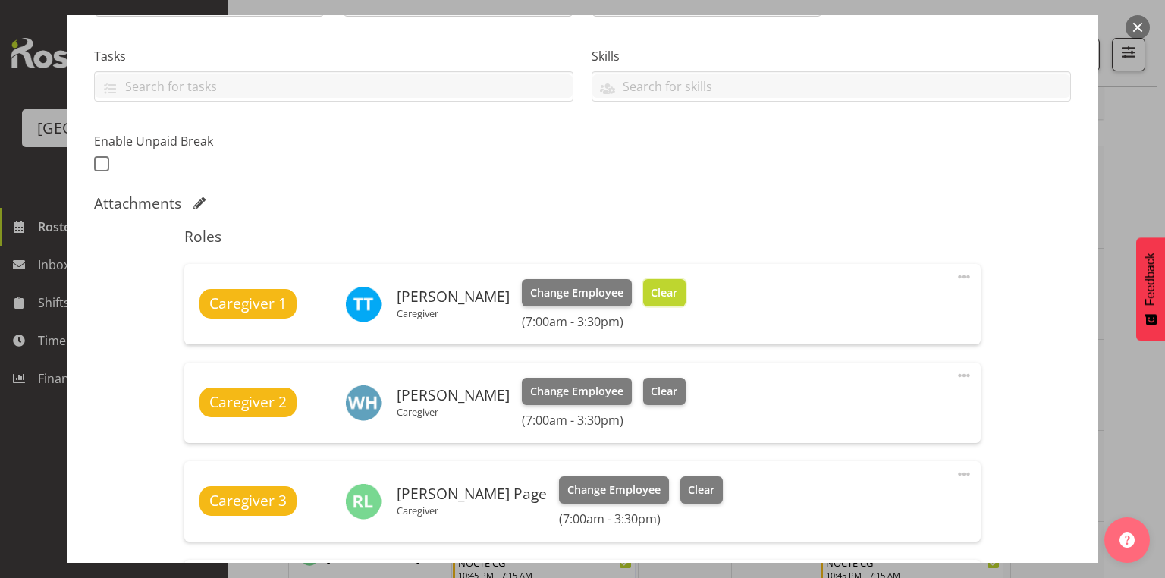
click at [651, 287] on span "Clear" at bounding box center [664, 292] width 27 height 17
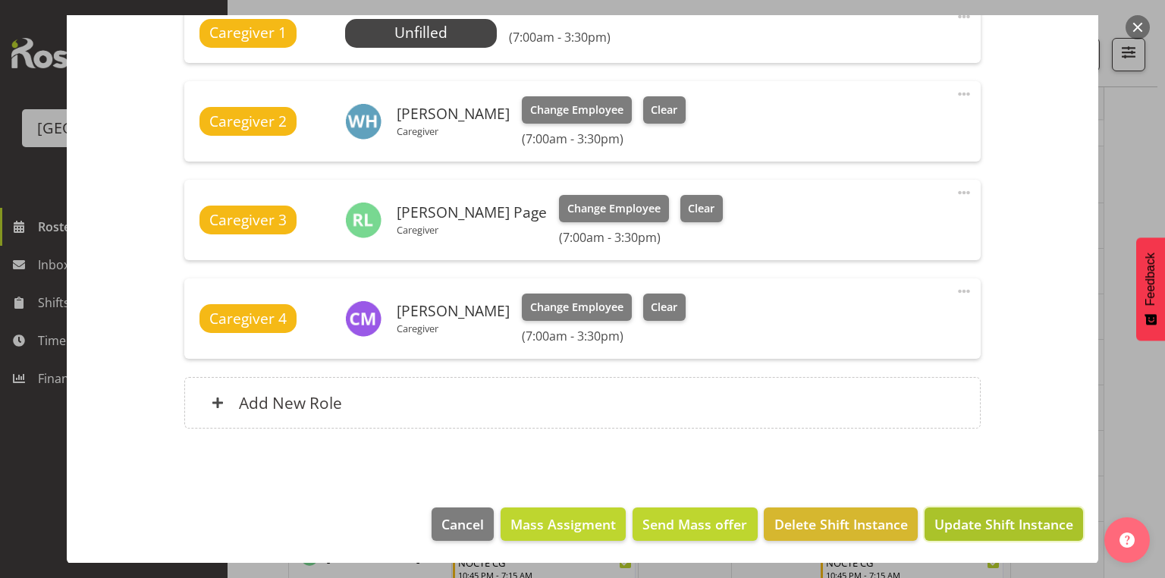
click at [971, 522] on span "Update Shift Instance" at bounding box center [1003, 524] width 139 height 20
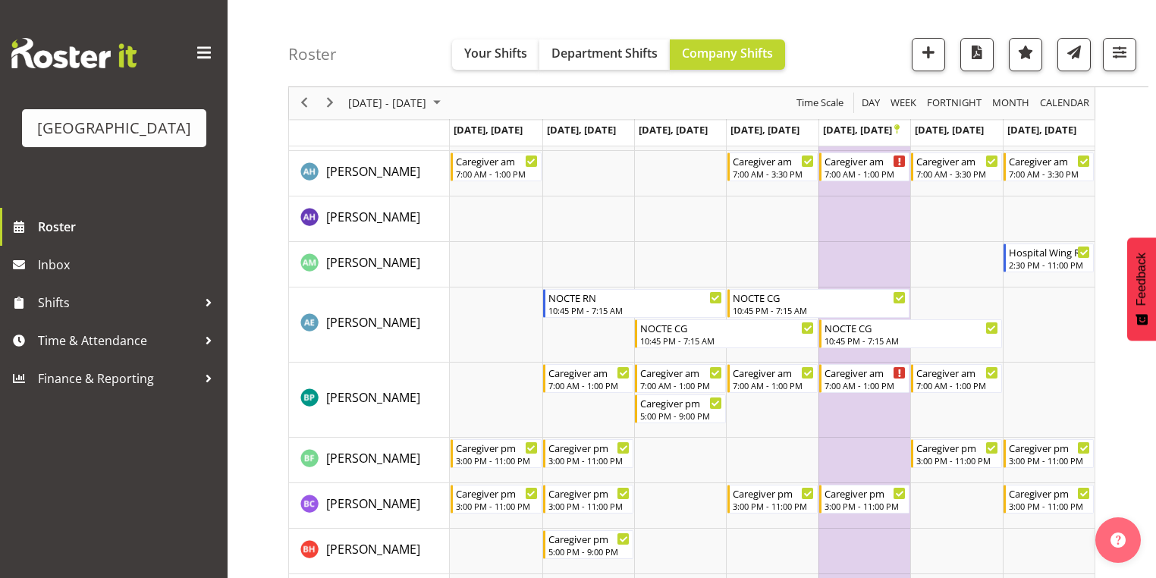
scroll to position [0, 0]
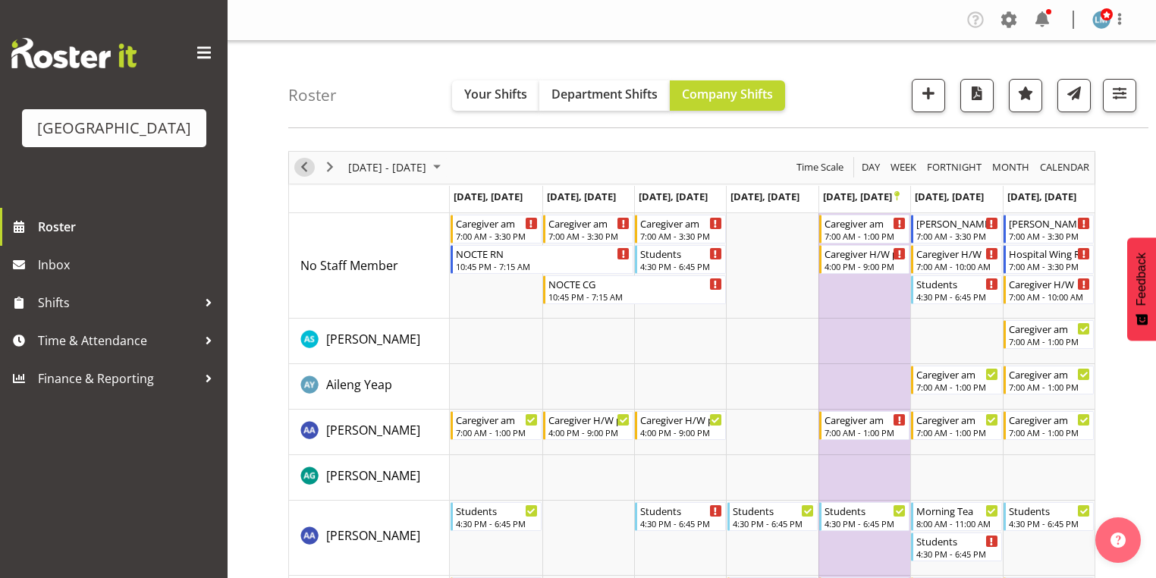
click at [303, 163] on span "Previous" at bounding box center [304, 167] width 18 height 19
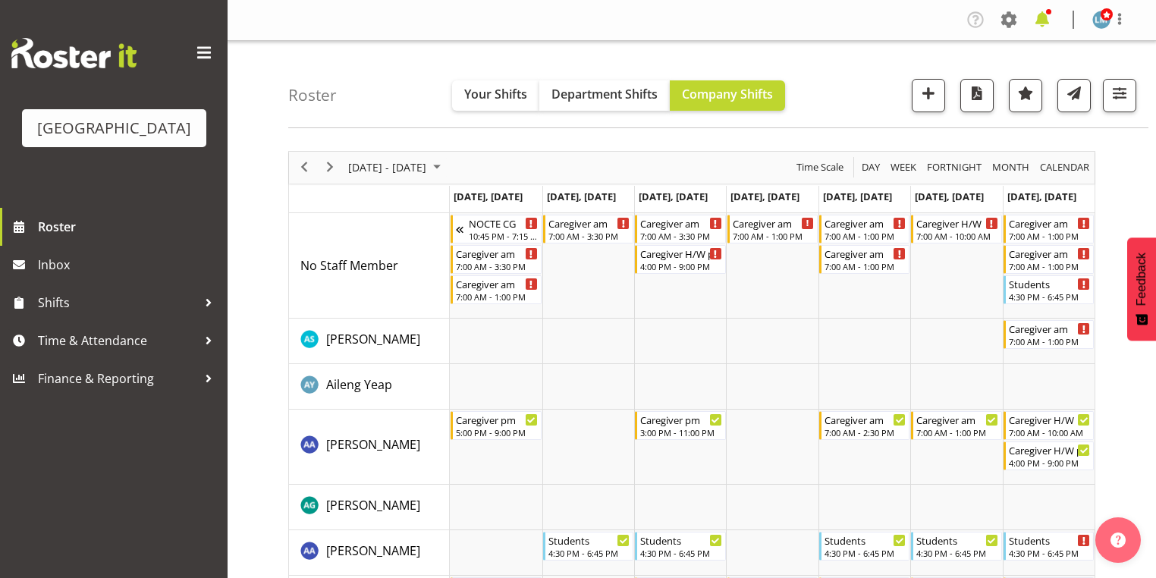
click at [1042, 15] on span at bounding box center [1042, 20] width 24 height 24
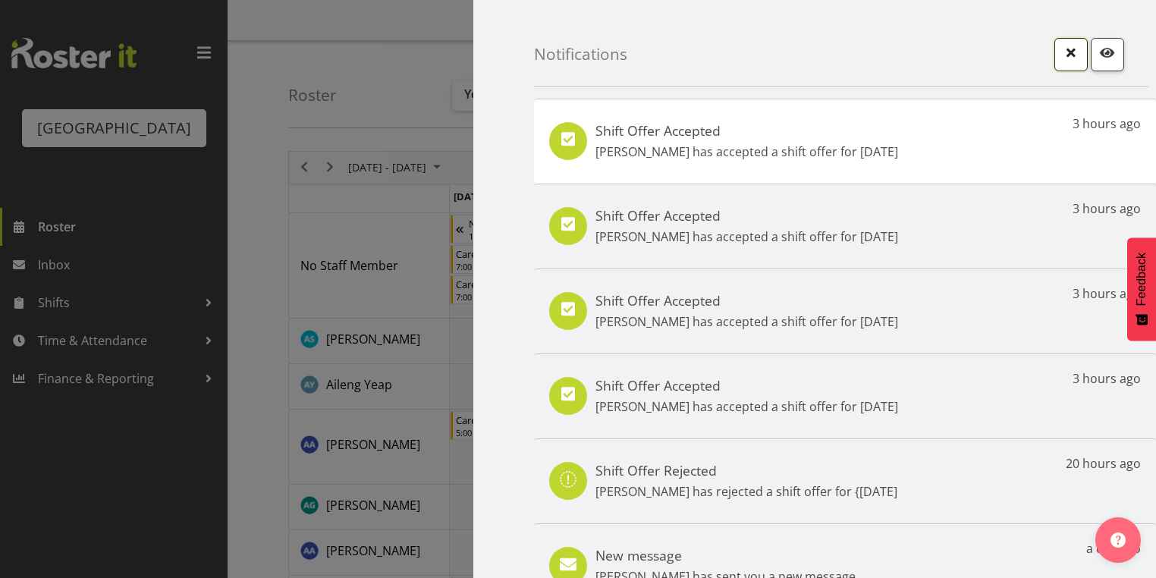
click at [1062, 48] on span "button" at bounding box center [1071, 52] width 20 height 20
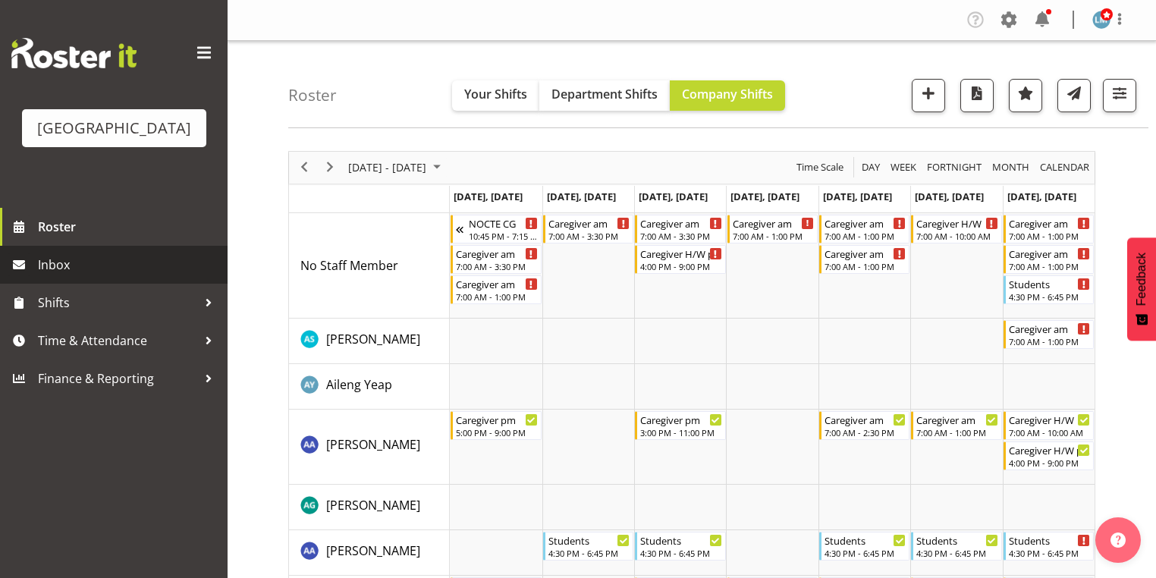
click at [66, 276] on span "Inbox" at bounding box center [129, 264] width 182 height 23
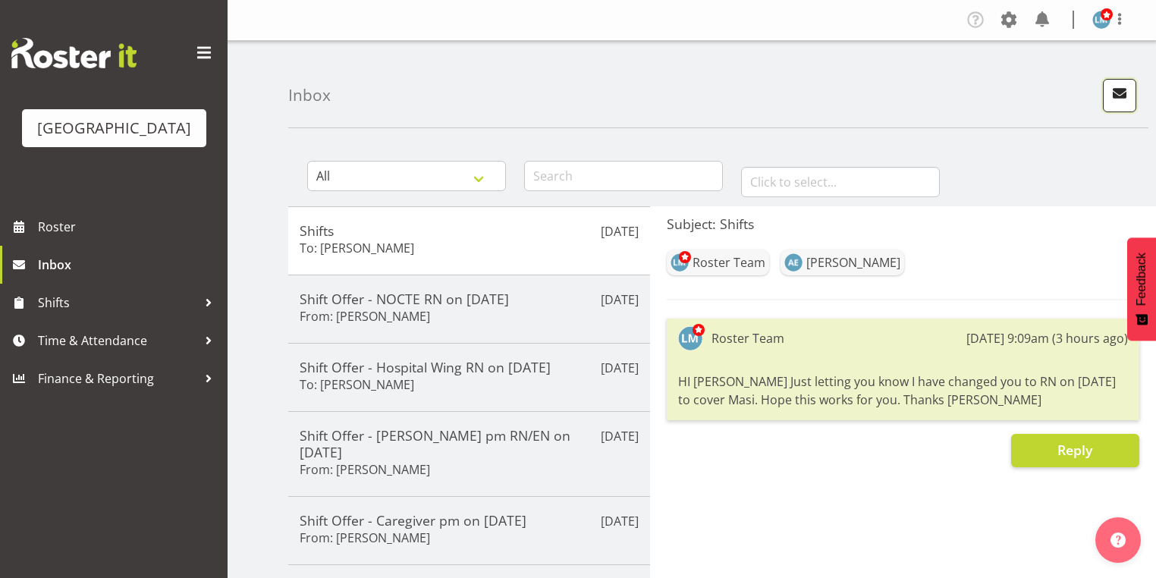
click at [1122, 86] on span "button" at bounding box center [1119, 93] width 20 height 20
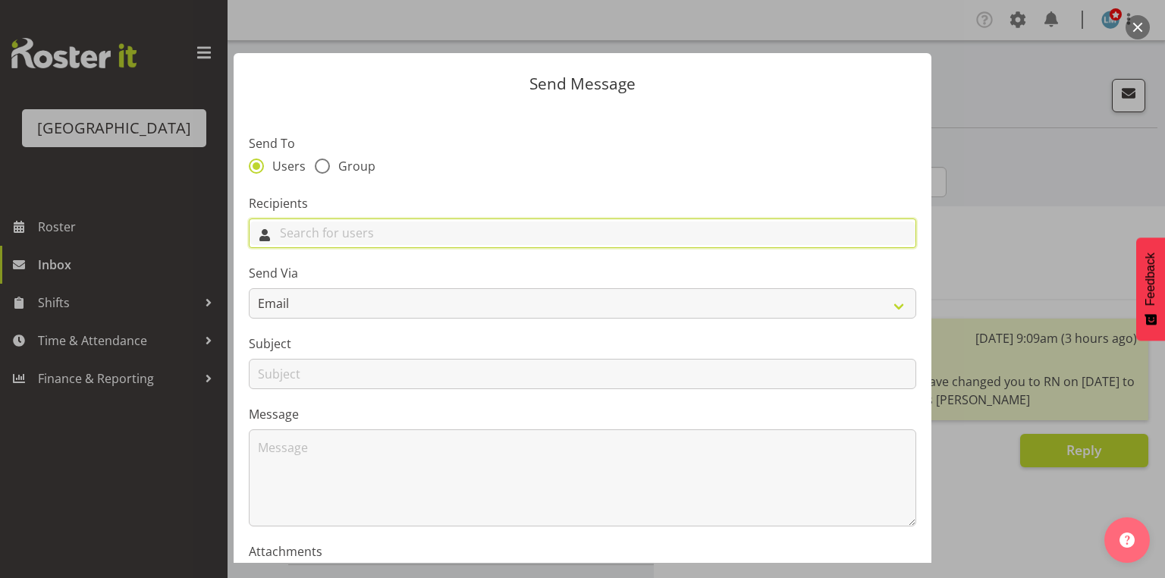
click at [453, 237] on input "text" at bounding box center [582, 233] width 666 height 24
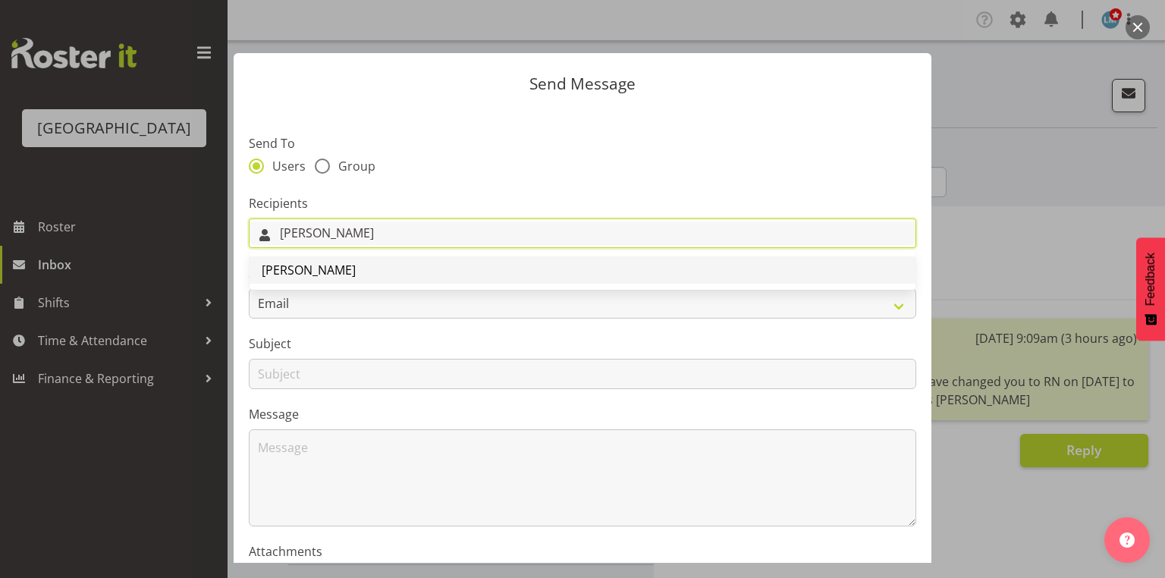
type input "[PERSON_NAME]"
click at [322, 268] on span "[PERSON_NAME]" at bounding box center [309, 270] width 94 height 17
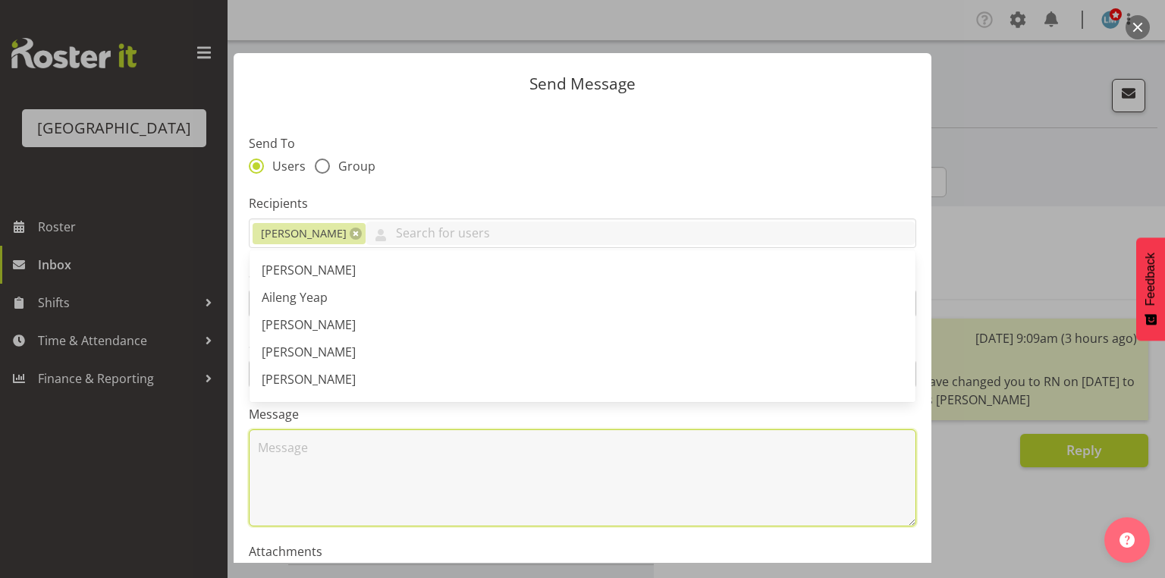
click at [372, 449] on textarea at bounding box center [582, 477] width 667 height 97
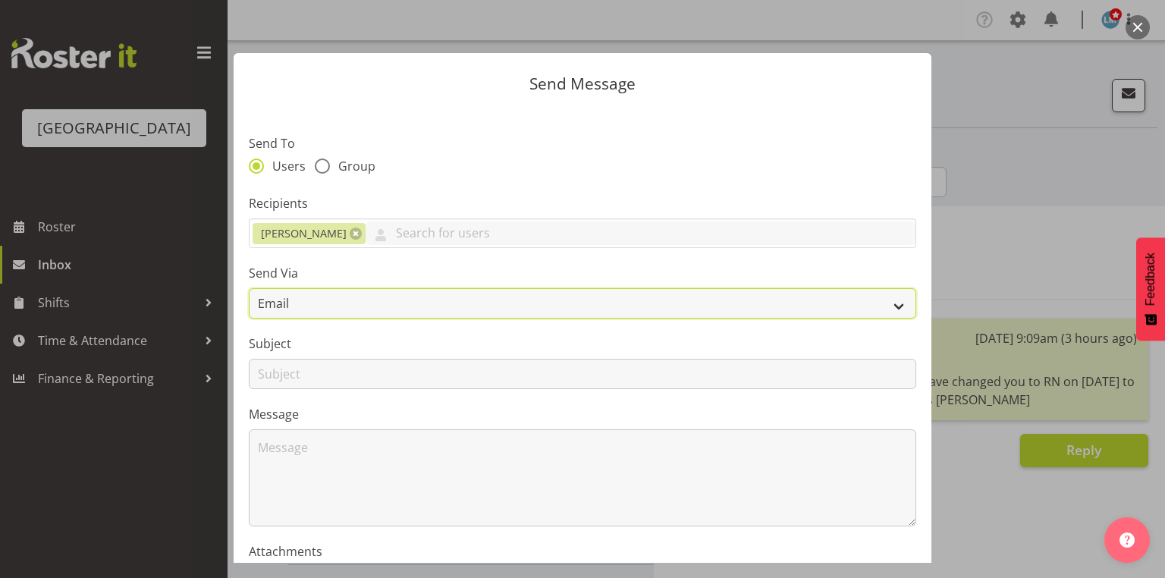
click at [893, 305] on select "Email SMS" at bounding box center [582, 303] width 667 height 30
select select "sms"
click at [249, 288] on select "Email SMS" at bounding box center [582, 303] width 667 height 30
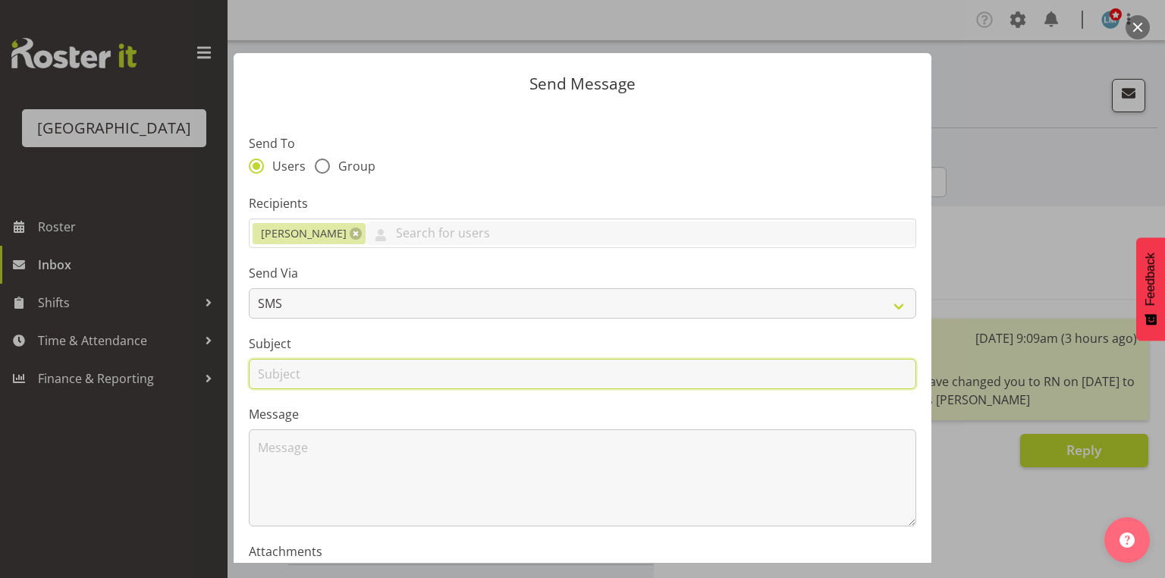
click at [271, 375] on input "text" at bounding box center [582, 374] width 667 height 30
type input "Shifts"
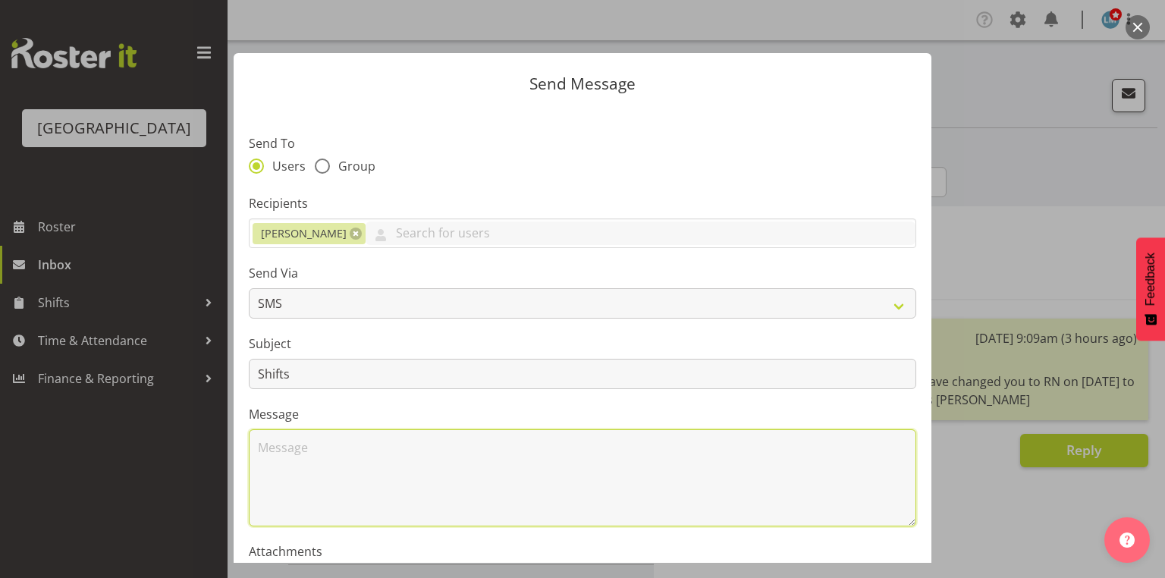
click at [349, 448] on textarea at bounding box center [582, 477] width 667 height 97
click at [268, 444] on textarea "HI Wendy. All fine for tomorrow. Normal day for you. We will catch up. :)" at bounding box center [582, 477] width 667 height 97
click at [719, 458] on textarea "Hi Wendy. All fine for tomorrow. Normal day for you. We will catch up. :)" at bounding box center [582, 477] width 667 height 97
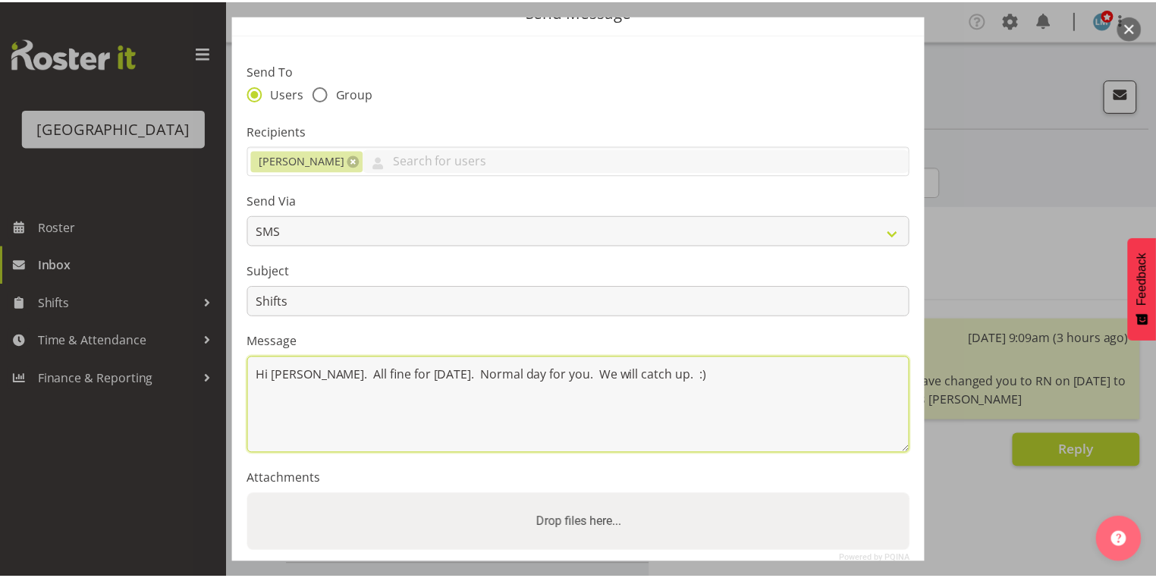
scroll to position [183, 0]
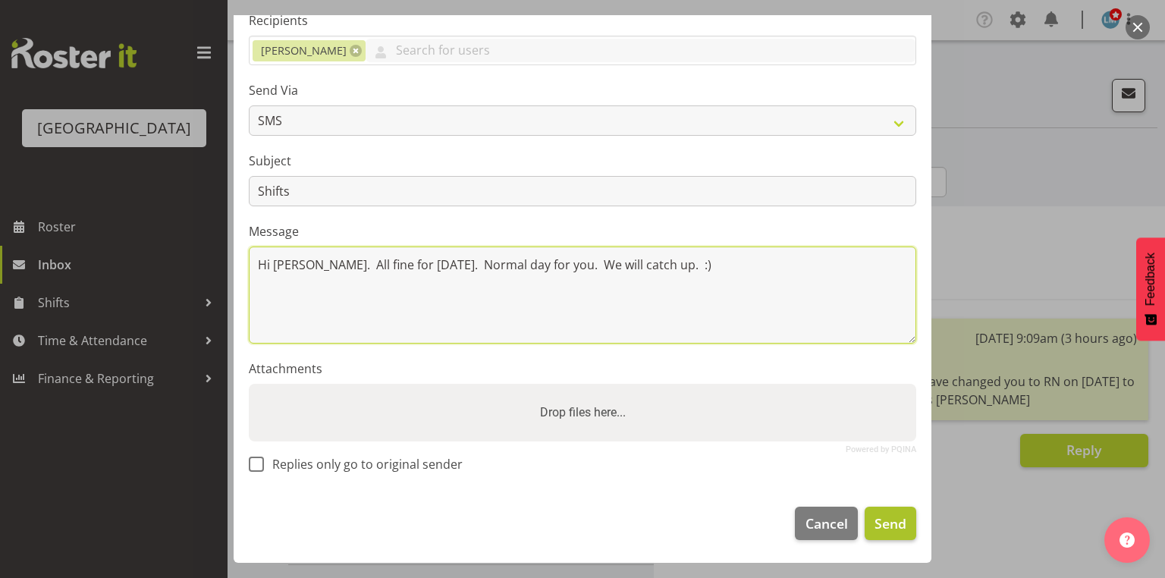
type textarea "Hi Wendy. All fine for tomorrow. Normal day for you. We will catch up. :)"
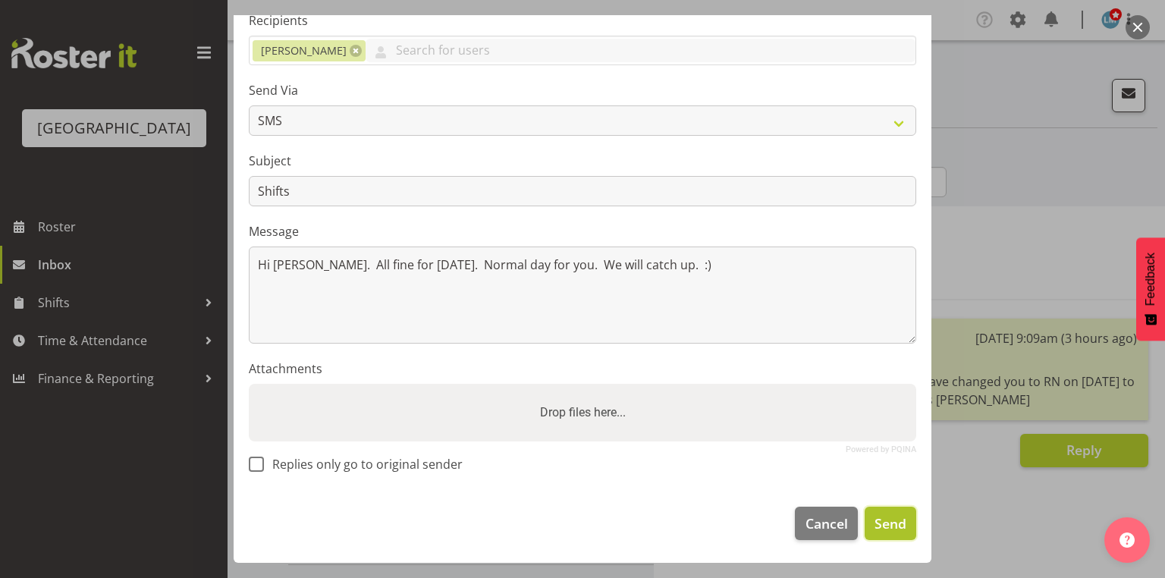
click at [889, 516] on span "Send" at bounding box center [890, 523] width 32 height 20
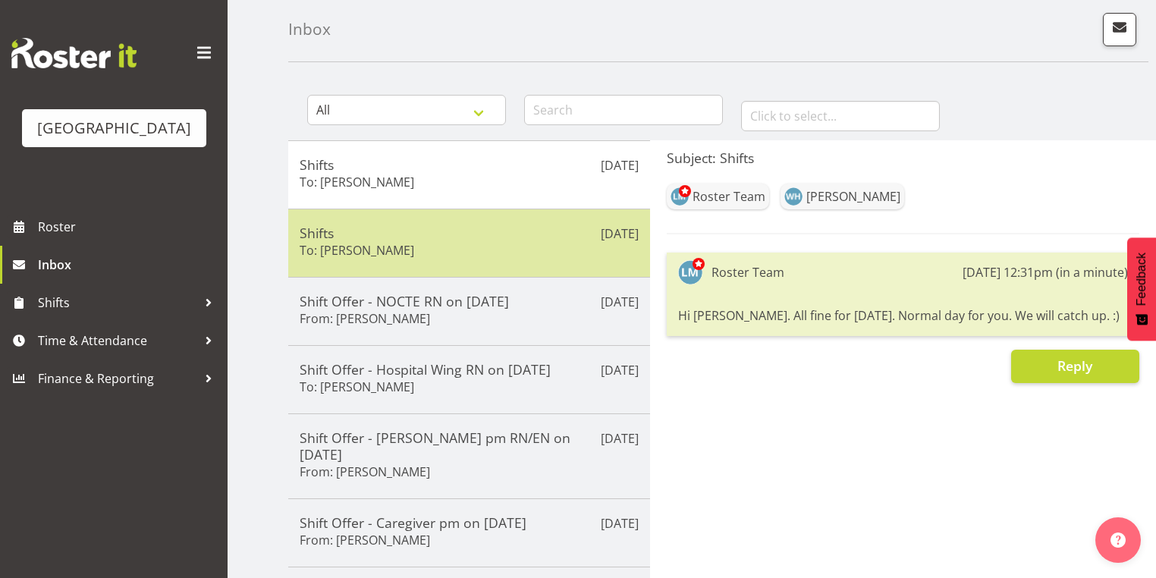
scroll to position [0, 0]
